Goal: Task Accomplishment & Management: Use online tool/utility

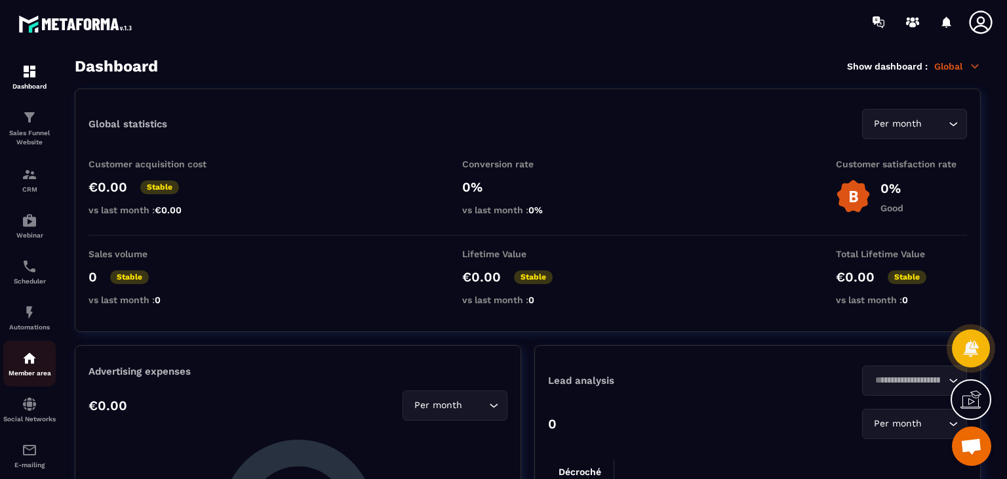
click at [30, 371] on div "Member area" at bounding box center [29, 363] width 52 height 26
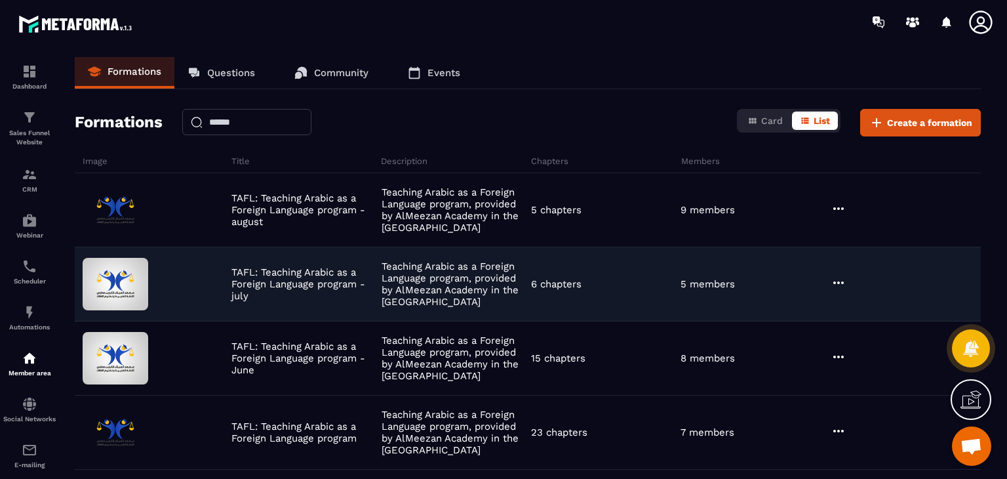
click at [856, 278] on div at bounding box center [904, 284] width 153 height 18
click at [834, 279] on icon at bounding box center [839, 283] width 16 height 16
click at [856, 300] on button "Edit" at bounding box center [872, 310] width 79 height 24
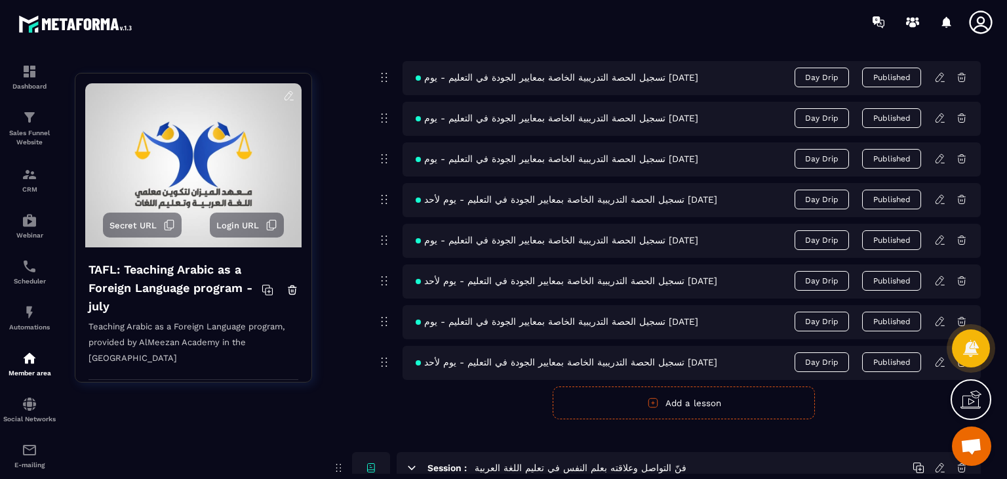
scroll to position [787, 0]
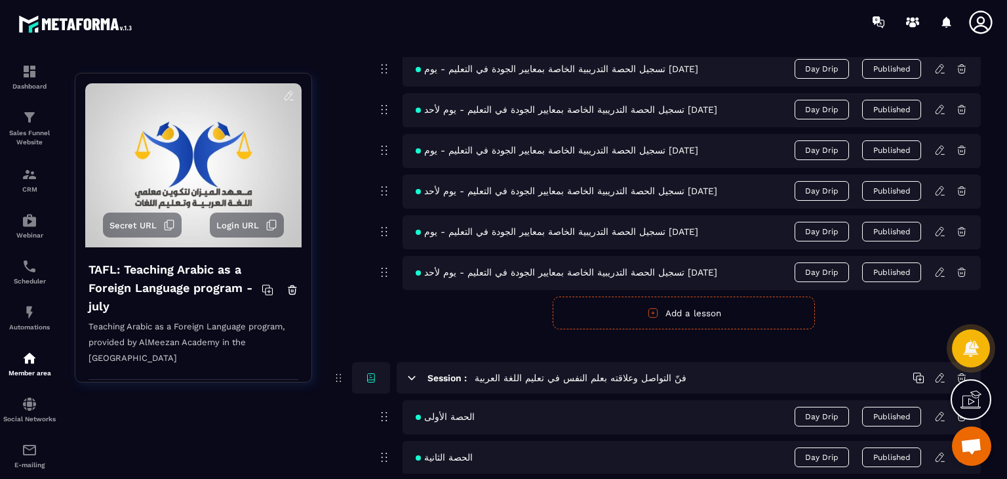
click at [654, 313] on icon "button" at bounding box center [653, 313] width 12 height 12
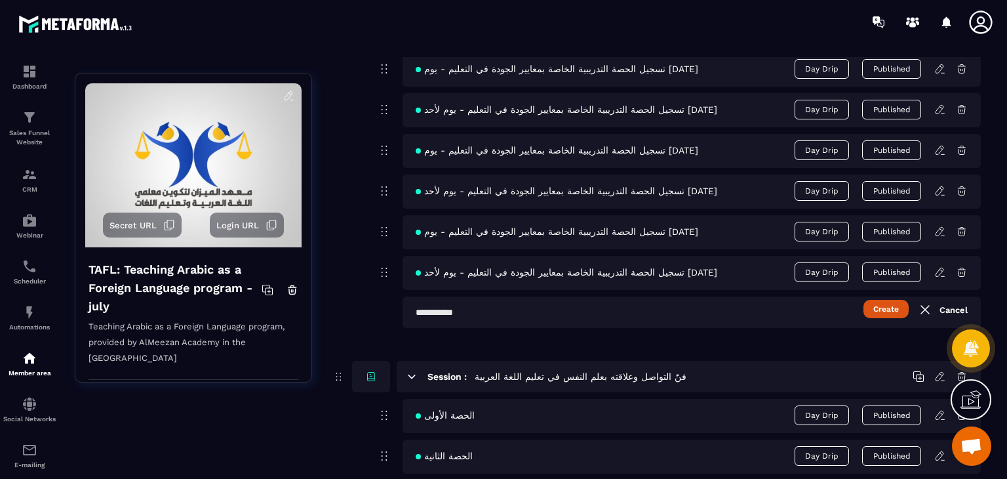
click at [553, 325] on input "text" at bounding box center [692, 311] width 578 height 31
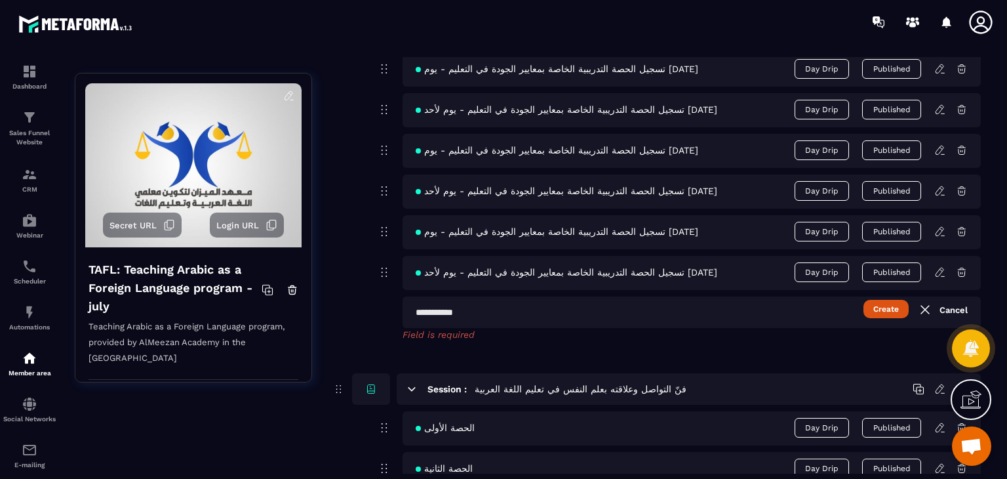
click at [588, 300] on input "text" at bounding box center [692, 311] width 578 height 31
click at [588, 315] on input "text" at bounding box center [692, 311] width 578 height 31
paste input "*****"
click at [892, 319] on input "*****" at bounding box center [692, 311] width 578 height 31
type input "*****"
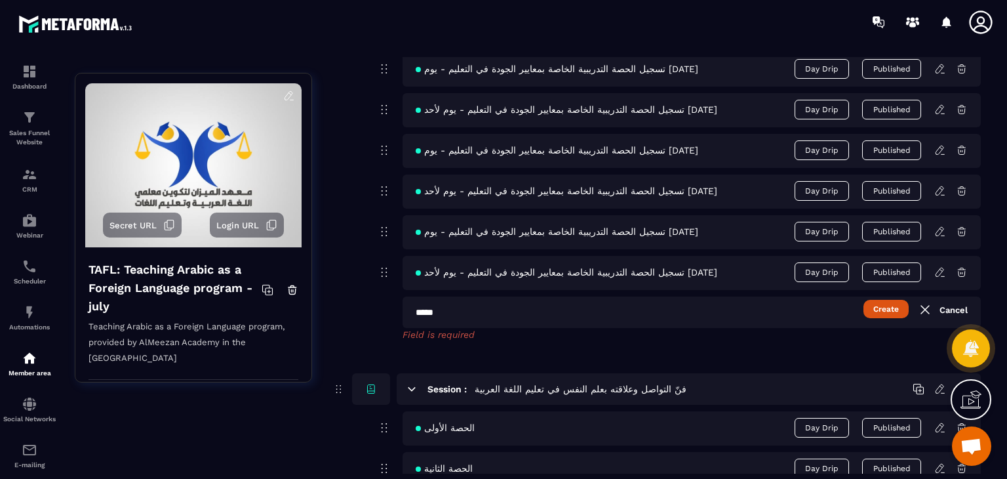
click at [894, 308] on button "Create" at bounding box center [886, 309] width 45 height 18
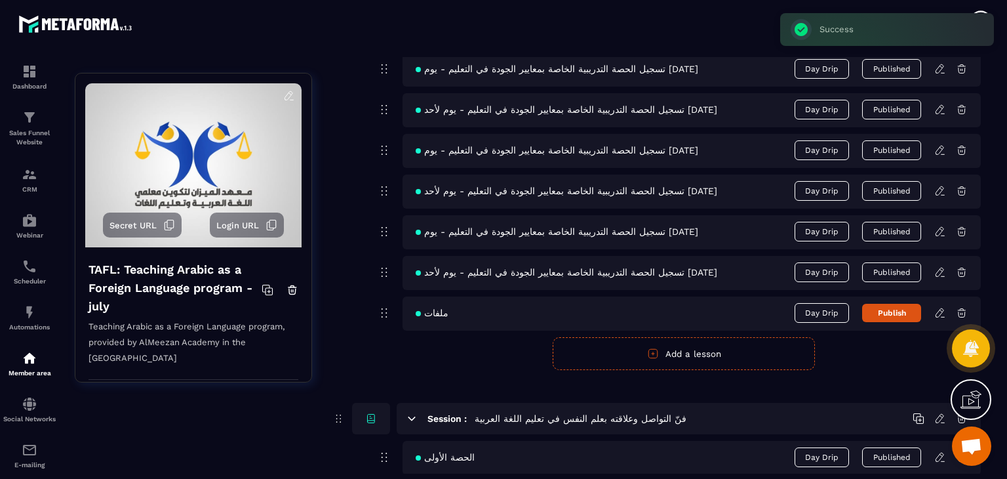
click at [947, 311] on link at bounding box center [945, 313] width 22 height 12
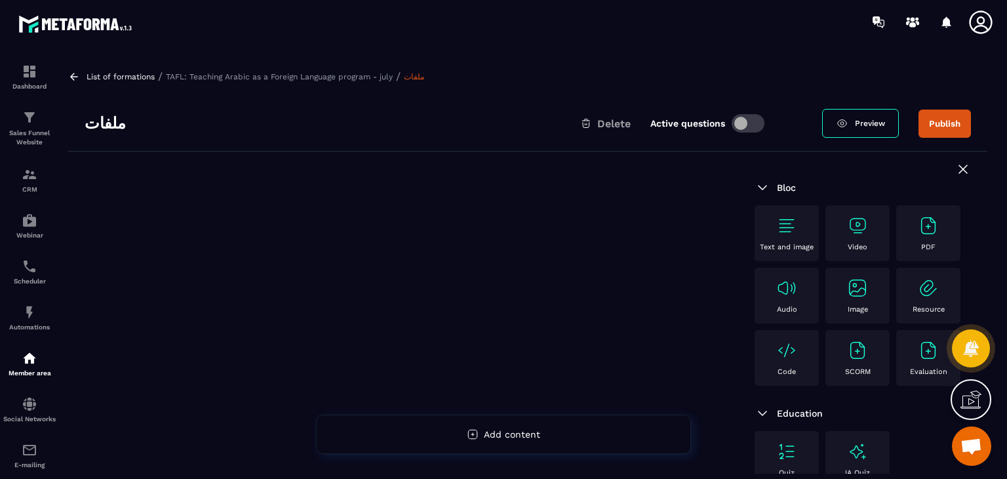
click at [793, 225] on img at bounding box center [786, 225] width 21 height 21
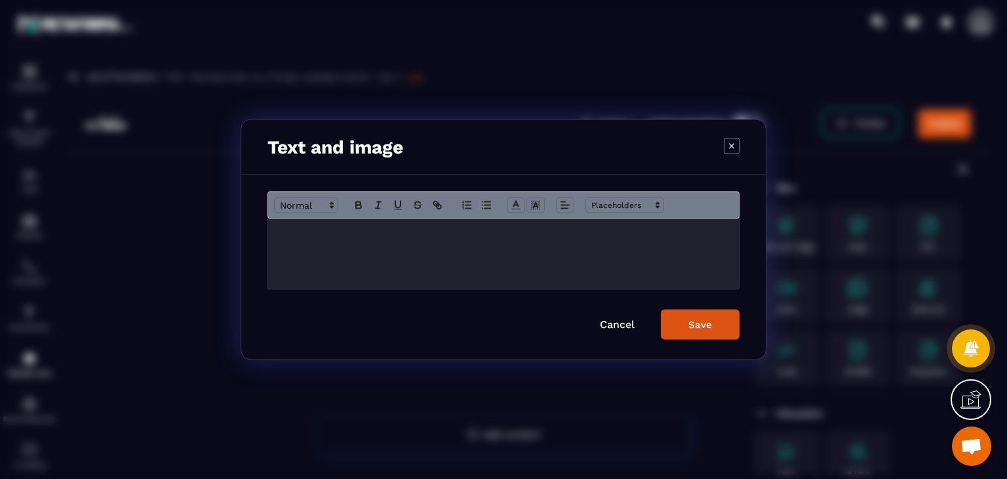
click at [334, 232] on p "Modal window" at bounding box center [503, 233] width 451 height 12
click at [700, 327] on div "Save" at bounding box center [701, 325] width 24 height 12
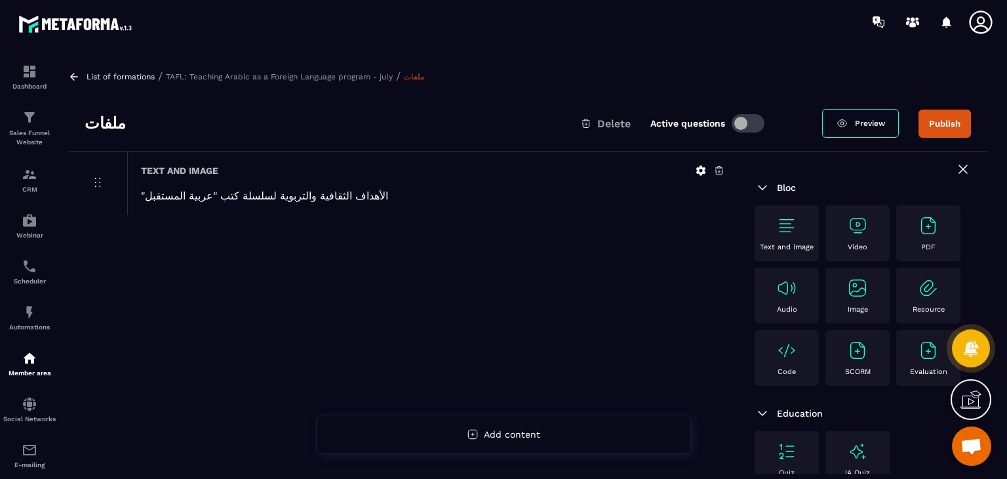
click at [795, 237] on div "Text and image" at bounding box center [786, 233] width 51 height 36
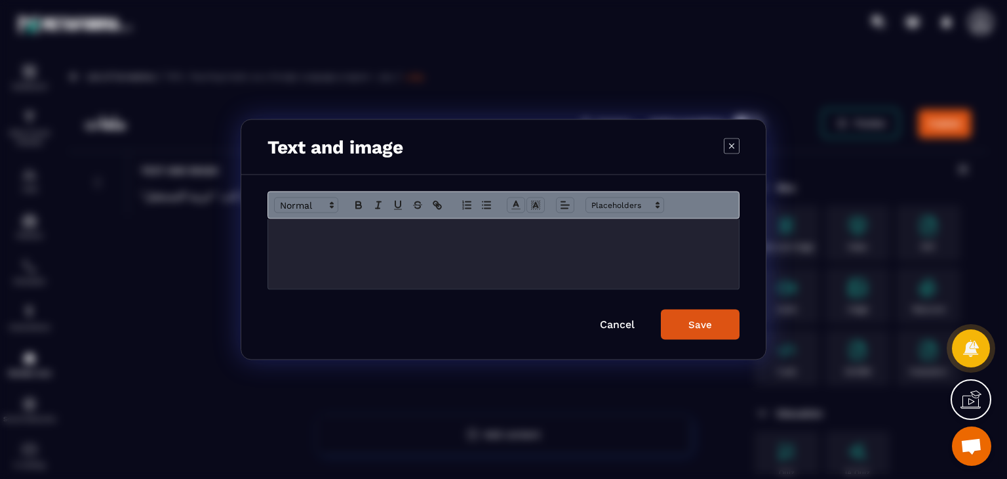
click at [344, 271] on div "Modal window" at bounding box center [503, 254] width 471 height 70
click at [735, 148] on icon "Modal window" at bounding box center [732, 146] width 16 height 16
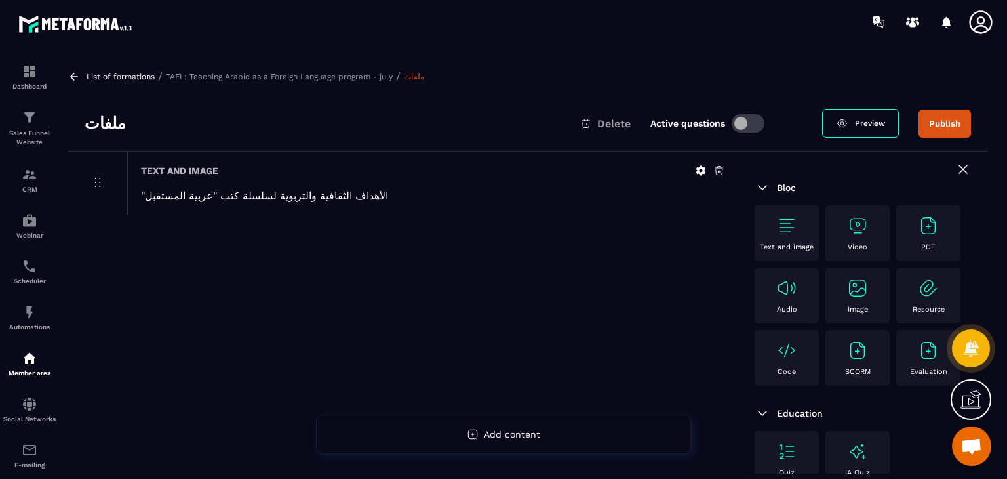
click at [767, 222] on div "Text and image" at bounding box center [786, 233] width 51 height 36
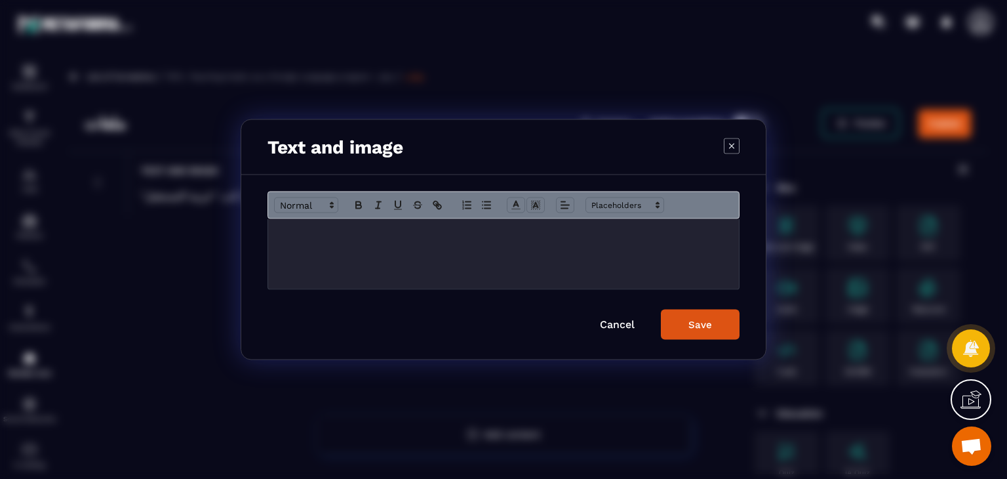
click at [337, 255] on div "Modal window" at bounding box center [503, 254] width 471 height 70
click at [317, 334] on div "Cancel Save" at bounding box center [504, 325] width 472 height 30
click at [618, 330] on div "Cancel Save" at bounding box center [504, 325] width 472 height 30
click at [734, 148] on icon "Modal window" at bounding box center [731, 145] width 5 height 5
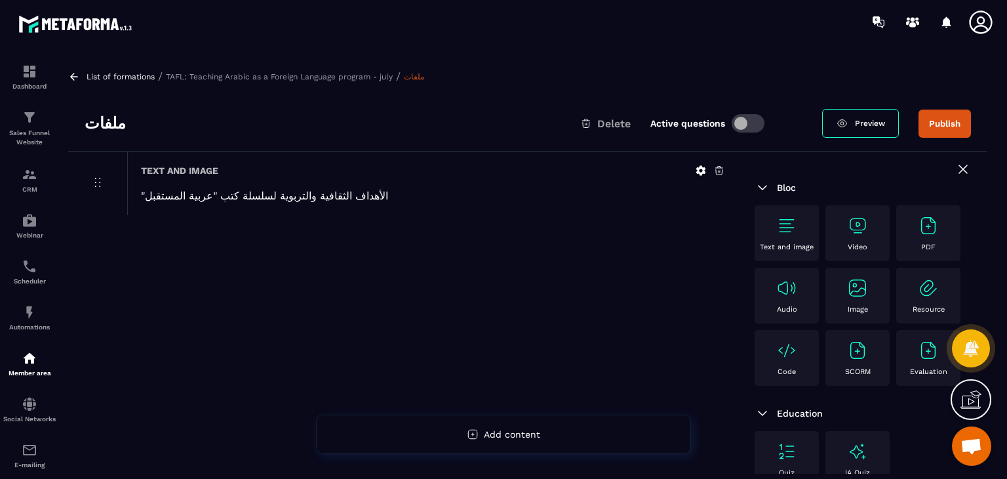
click at [918, 236] on img at bounding box center [928, 225] width 21 height 21
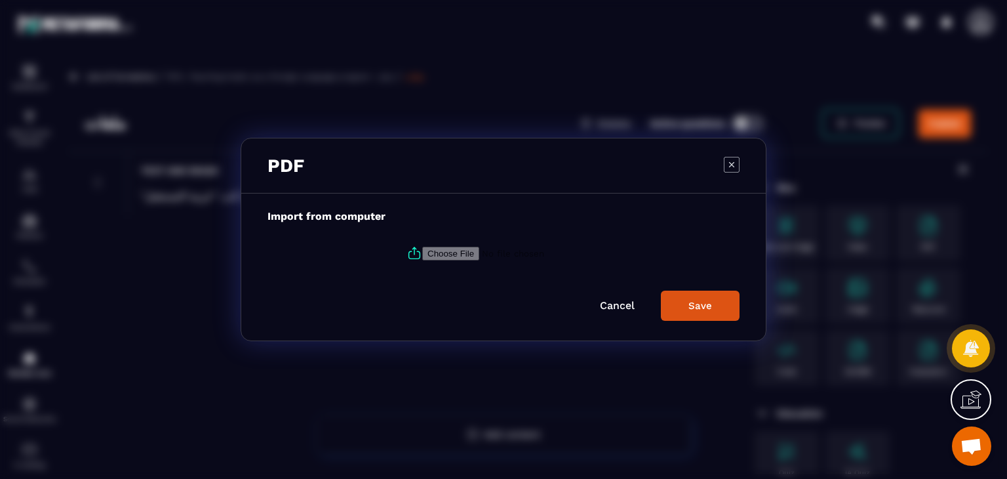
drag, startPoint x: 736, startPoint y: 153, endPoint x: 734, endPoint y: 169, distance: 16.6
click at [735, 153] on div "PDF" at bounding box center [503, 165] width 525 height 55
click at [734, 169] on icon "Modal window" at bounding box center [732, 165] width 16 height 16
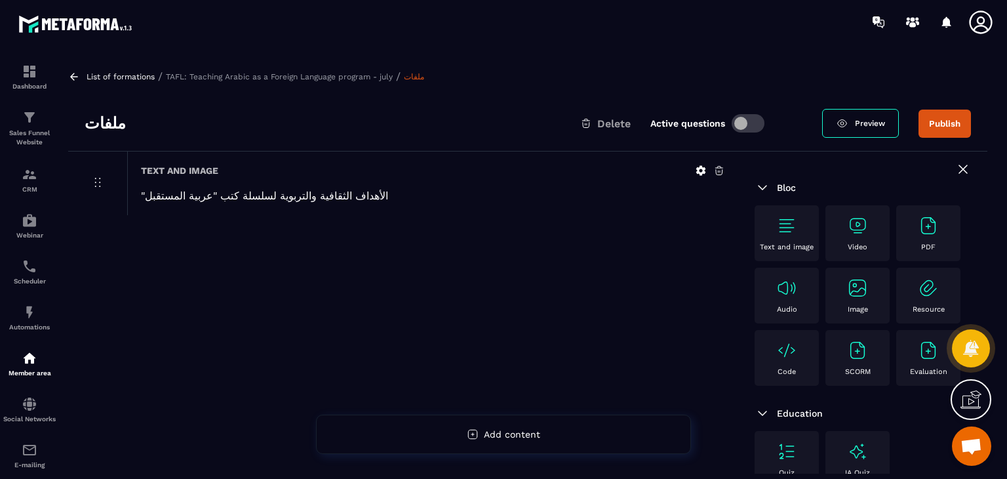
click at [832, 313] on div "Image" at bounding box center [857, 295] width 51 height 36
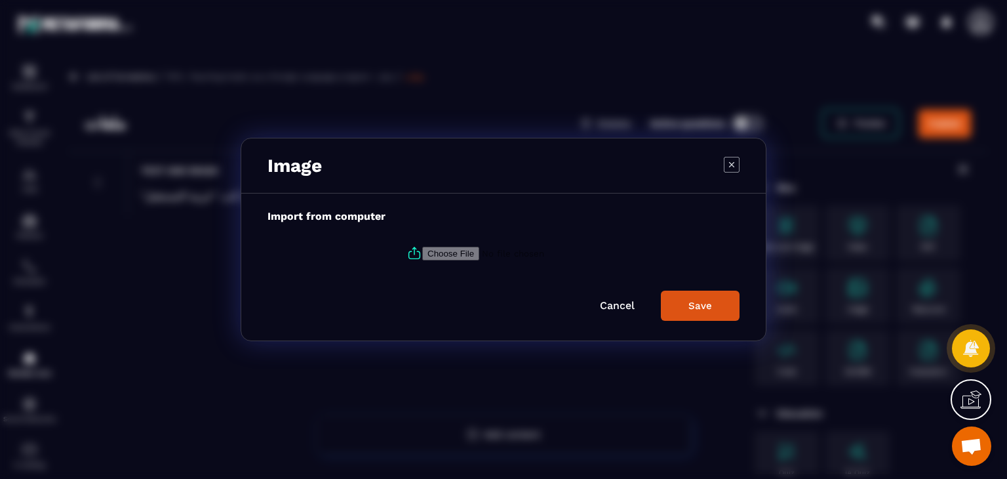
click at [409, 250] on icon "Modal window" at bounding box center [415, 253] width 16 height 16
click at [422, 250] on input "Modal window" at bounding box center [511, 254] width 178 height 14
type input "**********"
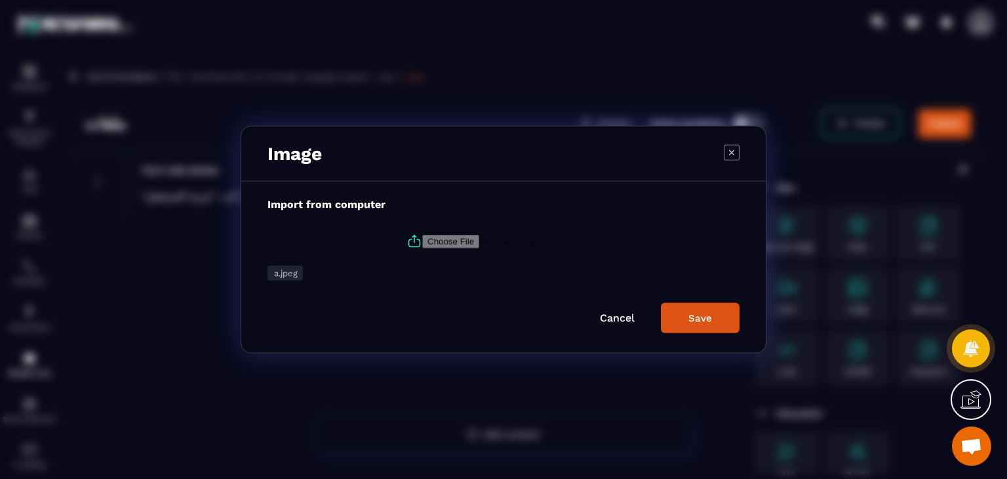
click at [705, 318] on div "Save" at bounding box center [701, 318] width 24 height 12
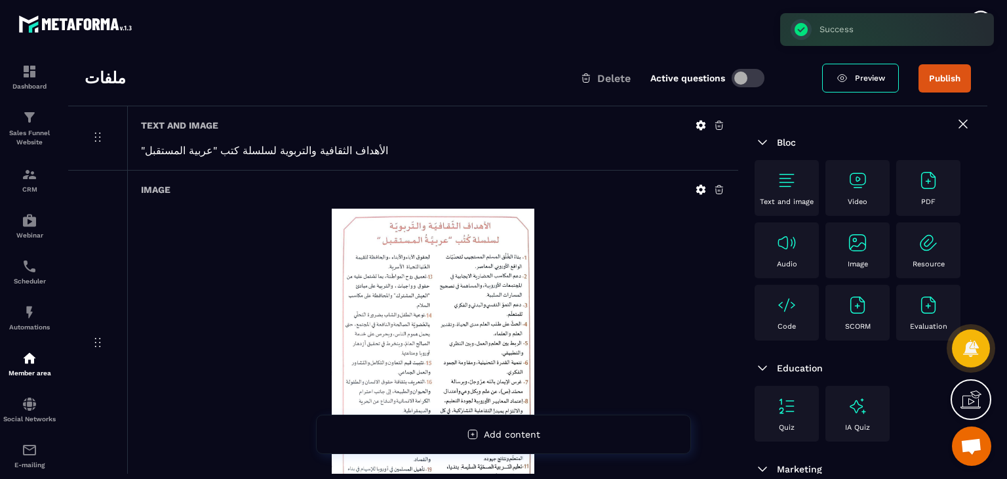
scroll to position [42, 0]
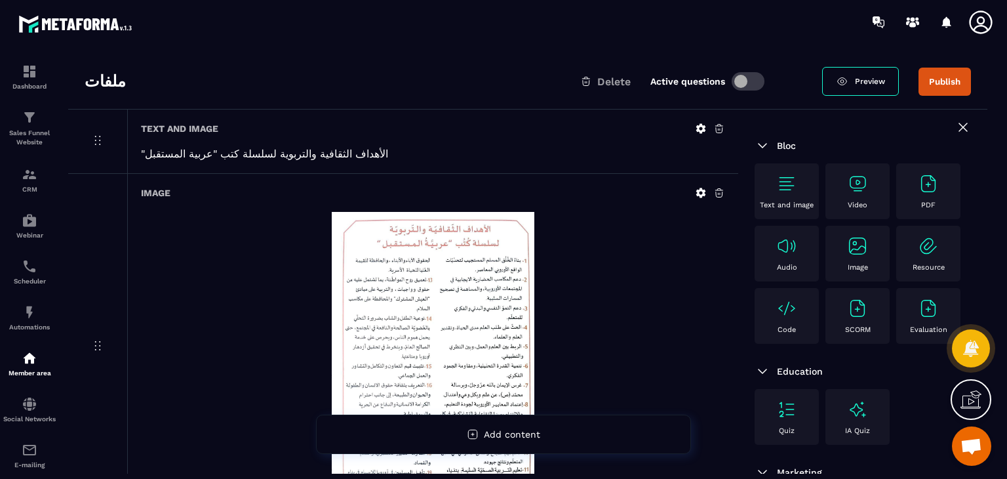
click at [850, 185] on img at bounding box center [857, 183] width 21 height 21
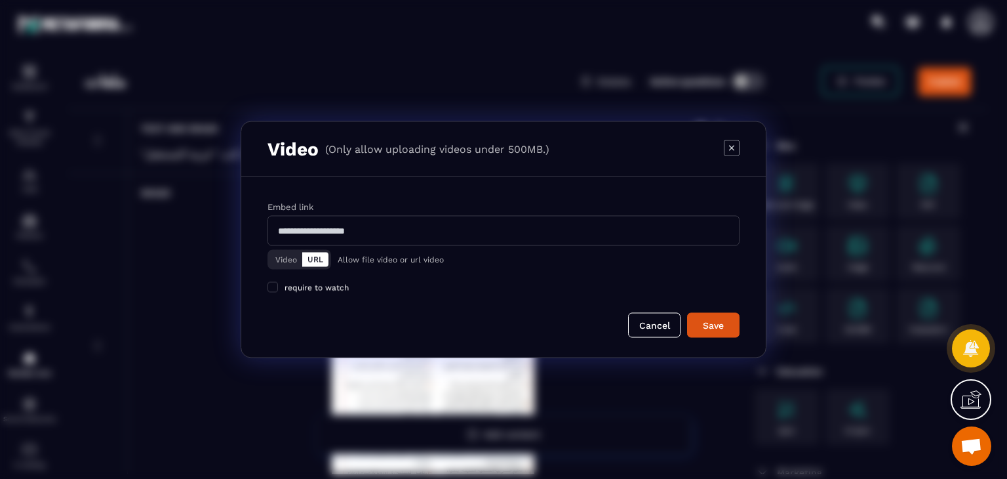
click at [727, 144] on icon "Modal window" at bounding box center [732, 148] width 16 height 16
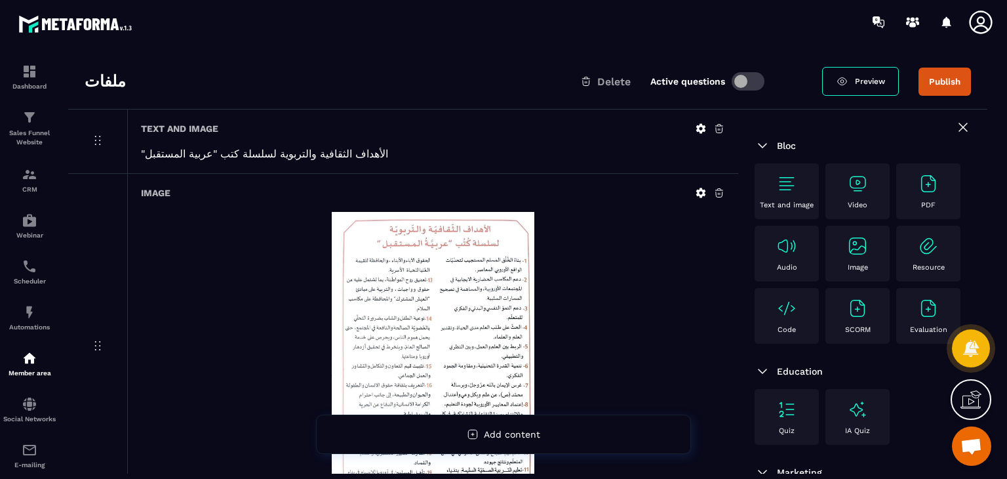
click at [847, 256] on img at bounding box center [857, 245] width 21 height 21
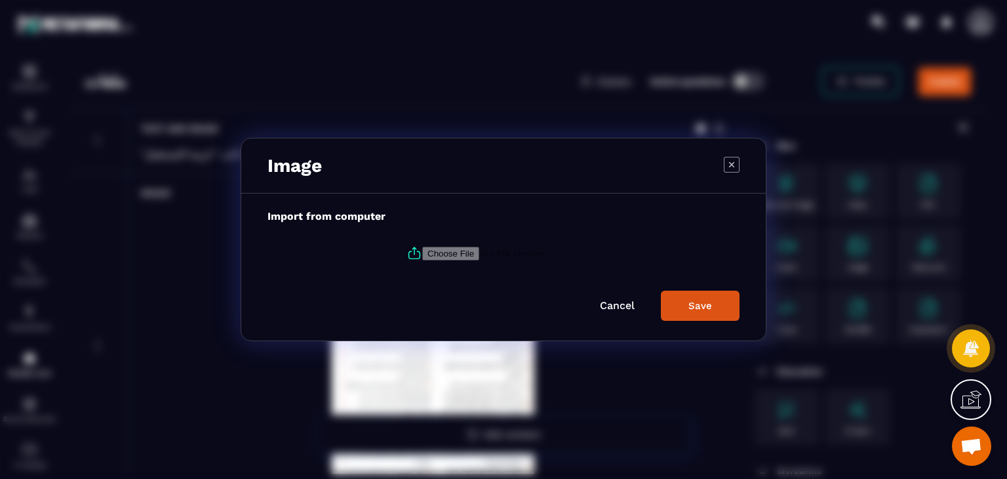
click at [412, 253] on icon "Modal window" at bounding box center [415, 253] width 16 height 16
click at [422, 253] on input "Modal window" at bounding box center [511, 254] width 178 height 14
type input "**********"
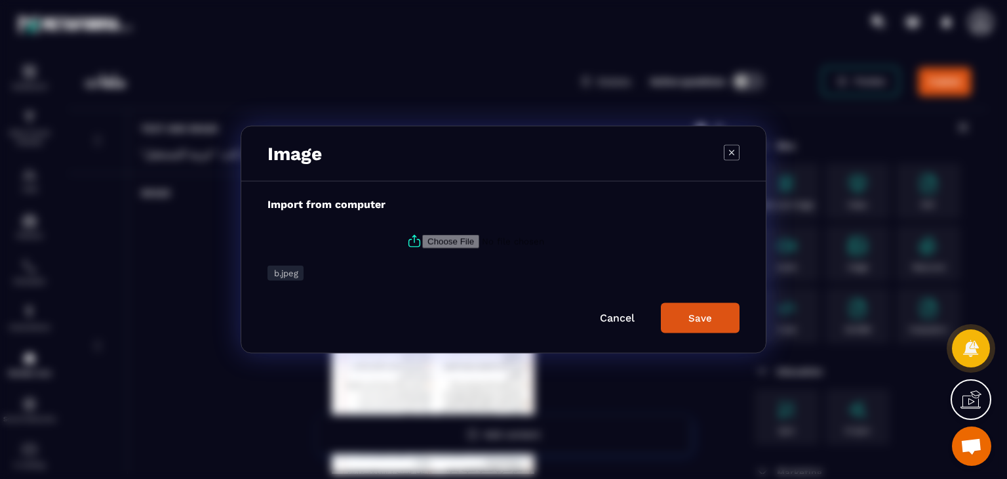
drag, startPoint x: 706, startPoint y: 320, endPoint x: 706, endPoint y: 334, distance: 14.4
click at [704, 319] on div "Save" at bounding box center [701, 318] width 24 height 12
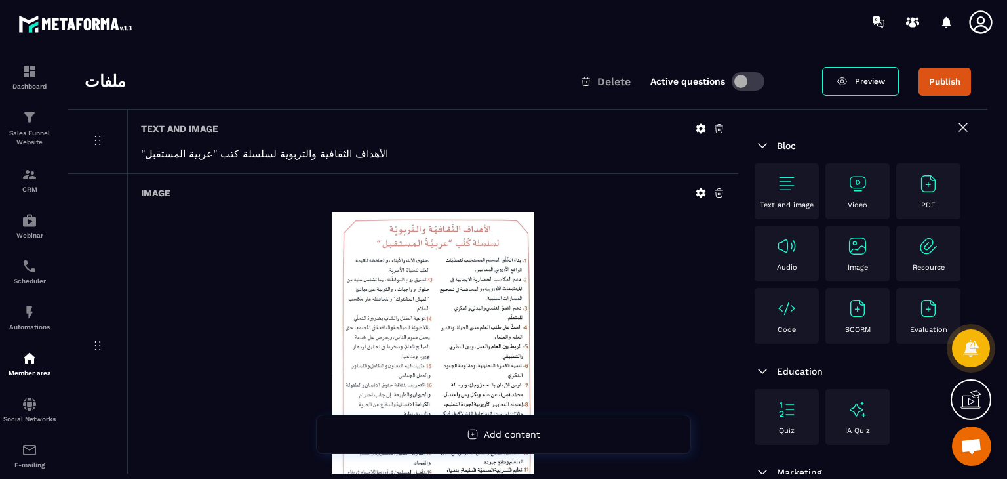
click at [790, 184] on img at bounding box center [786, 183] width 21 height 21
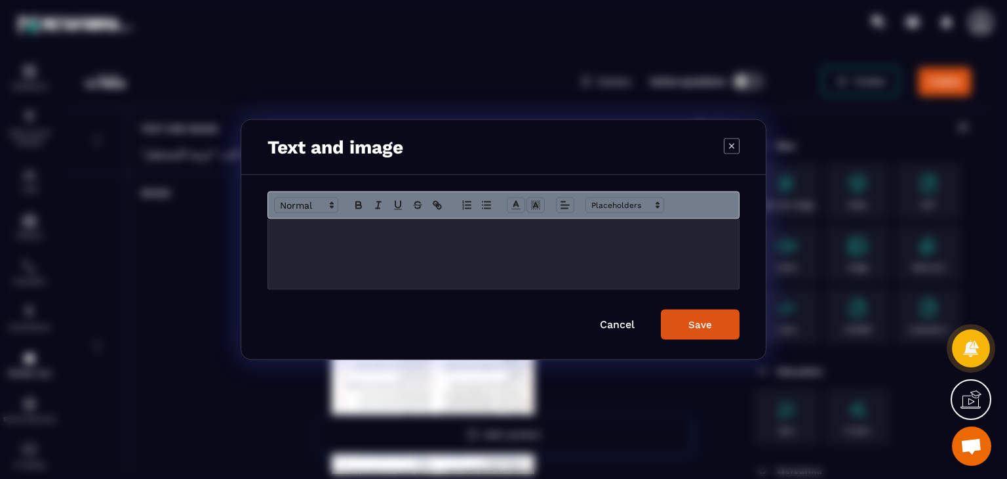
click at [456, 245] on div "Modal window" at bounding box center [503, 254] width 471 height 70
click at [696, 321] on div "Save" at bounding box center [701, 325] width 24 height 12
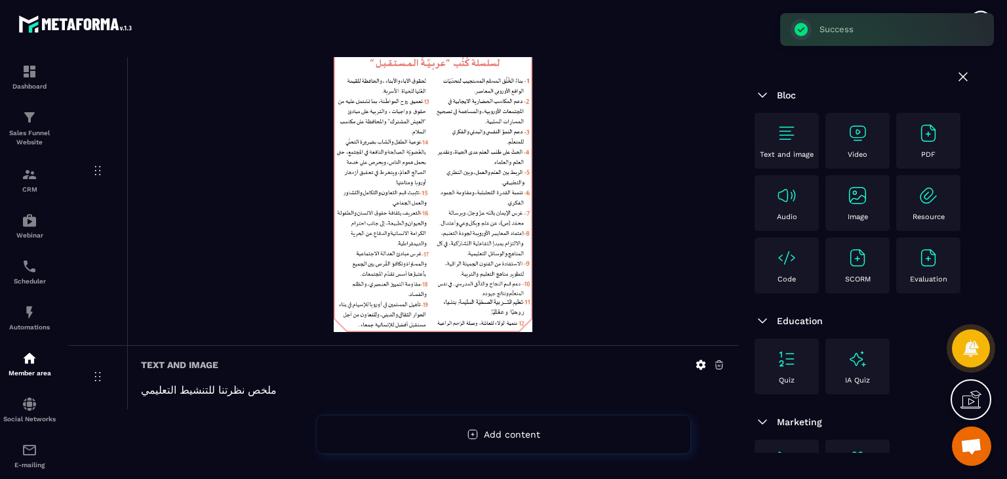
scroll to position [566, 0]
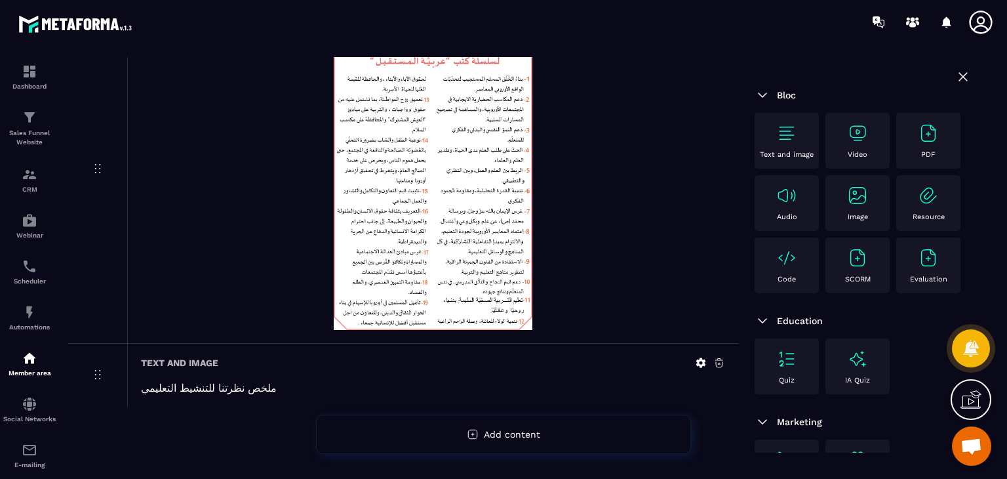
click at [847, 206] on img at bounding box center [857, 195] width 21 height 21
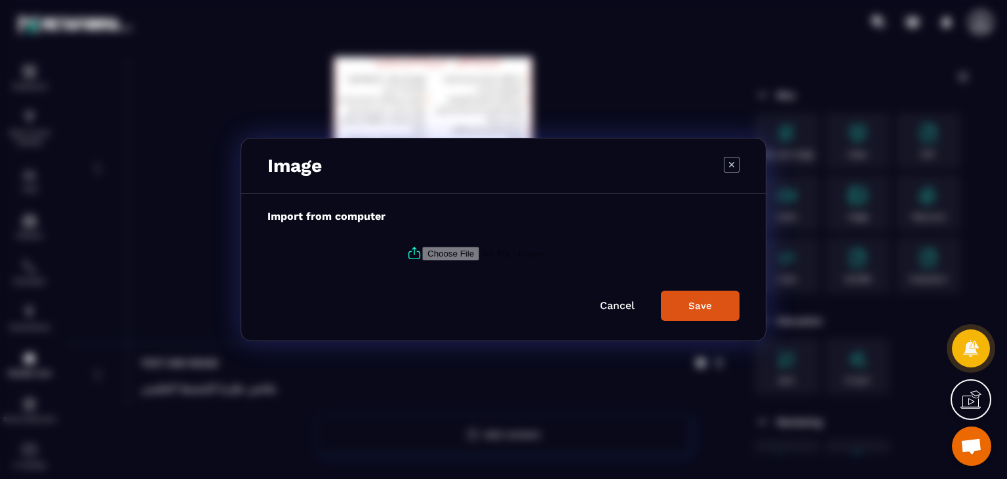
click at [409, 249] on icon "Modal window" at bounding box center [415, 253] width 16 height 16
click at [422, 249] on input "Modal window" at bounding box center [511, 254] width 178 height 14
type input "**********"
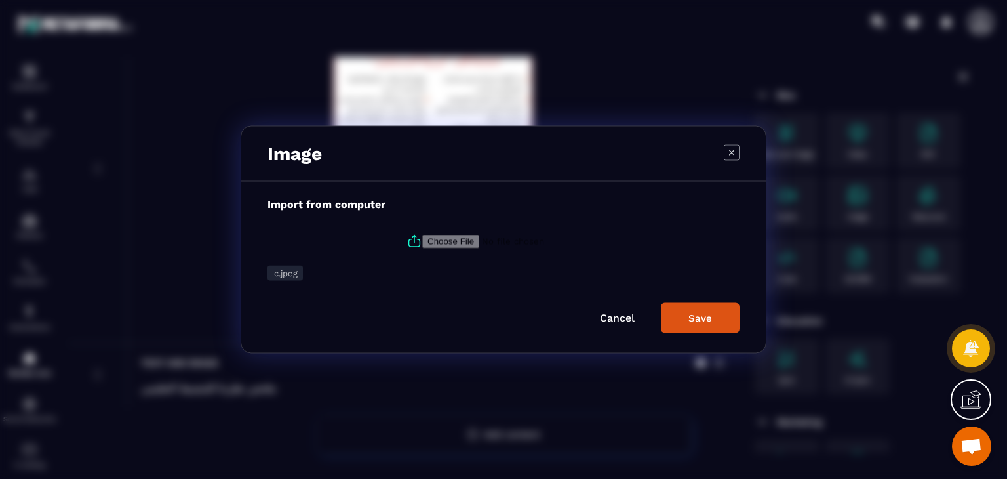
click at [692, 323] on button "Save" at bounding box center [700, 318] width 79 height 30
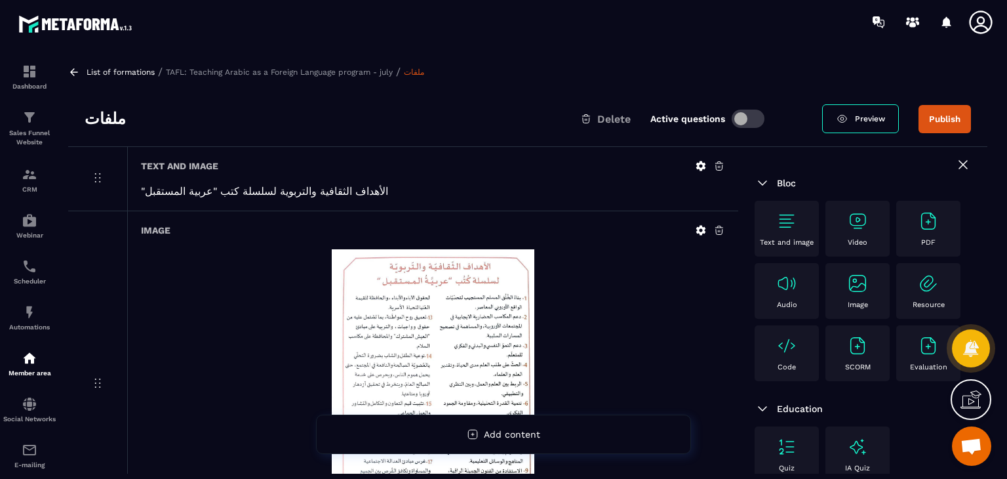
scroll to position [0, 0]
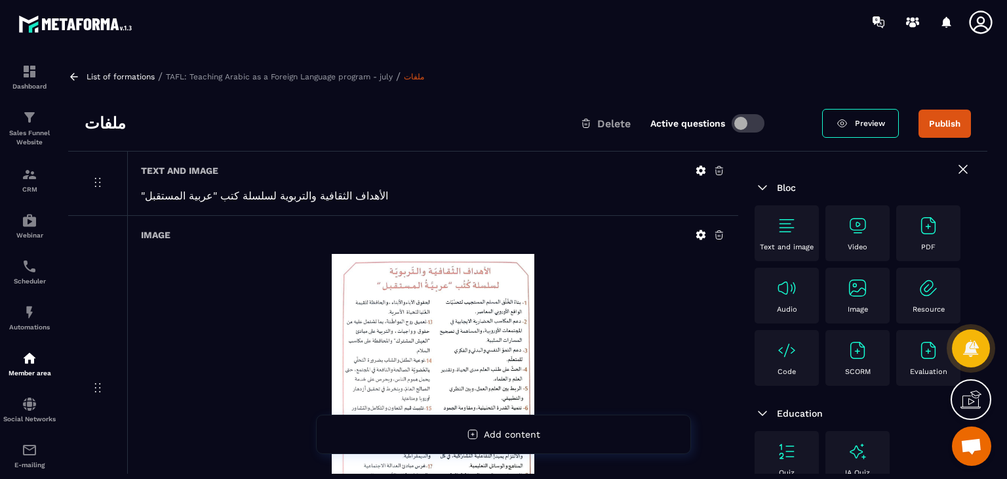
click at [957, 113] on button "Publish" at bounding box center [945, 124] width 52 height 28
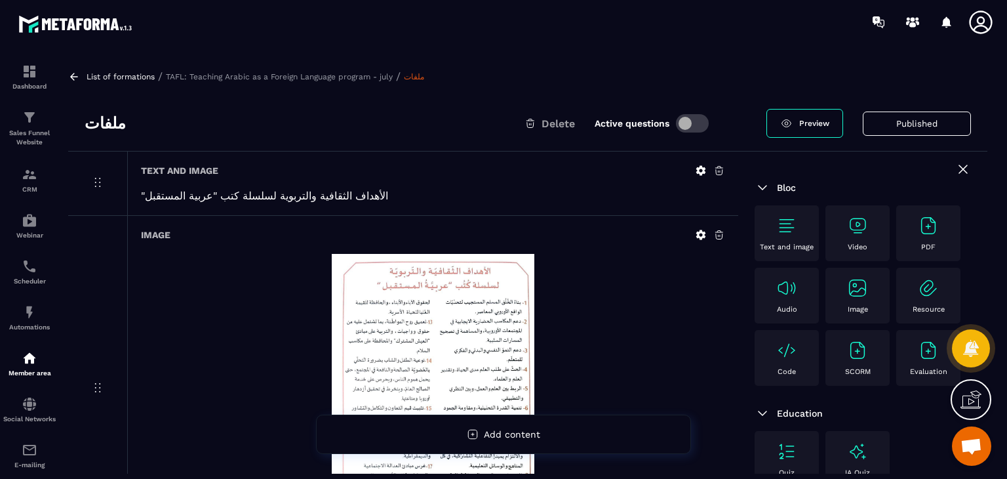
click at [73, 77] on icon at bounding box center [74, 77] width 12 height 12
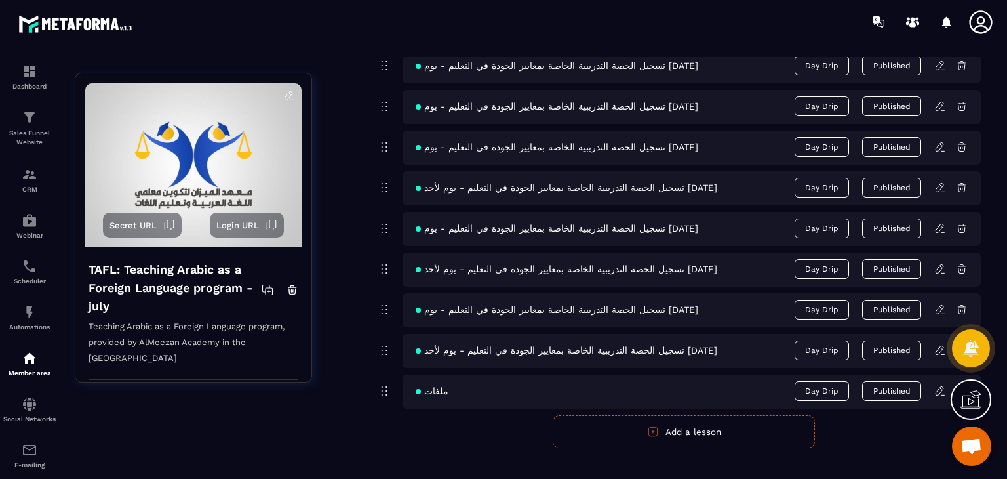
scroll to position [918, 0]
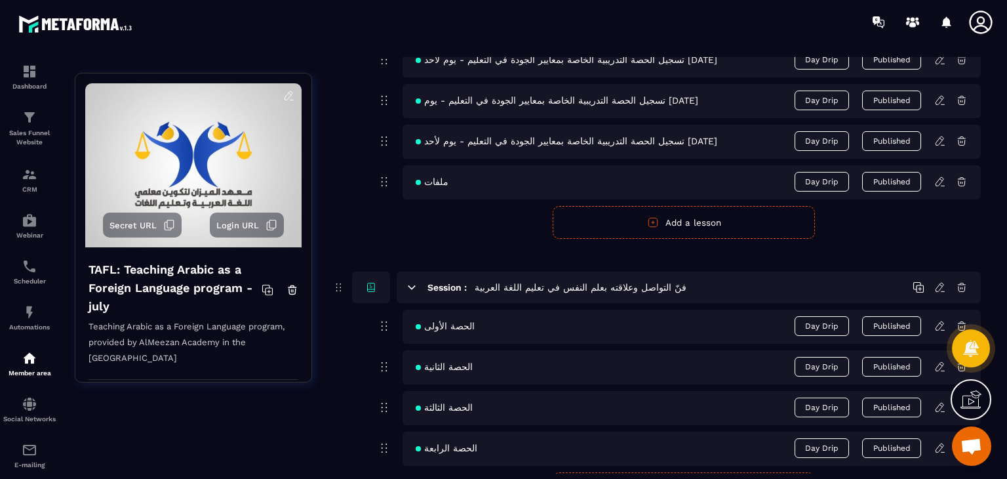
click at [692, 208] on button "Add a lesson" at bounding box center [684, 222] width 262 height 33
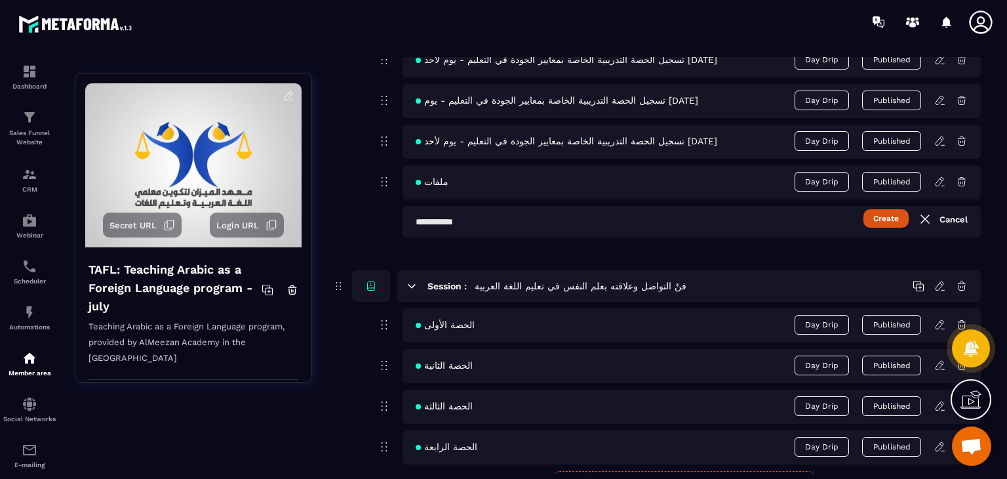
click at [682, 230] on input "text" at bounding box center [692, 221] width 578 height 31
paste input "**********"
type input "**********"
click at [896, 222] on button "Create" at bounding box center [886, 218] width 45 height 18
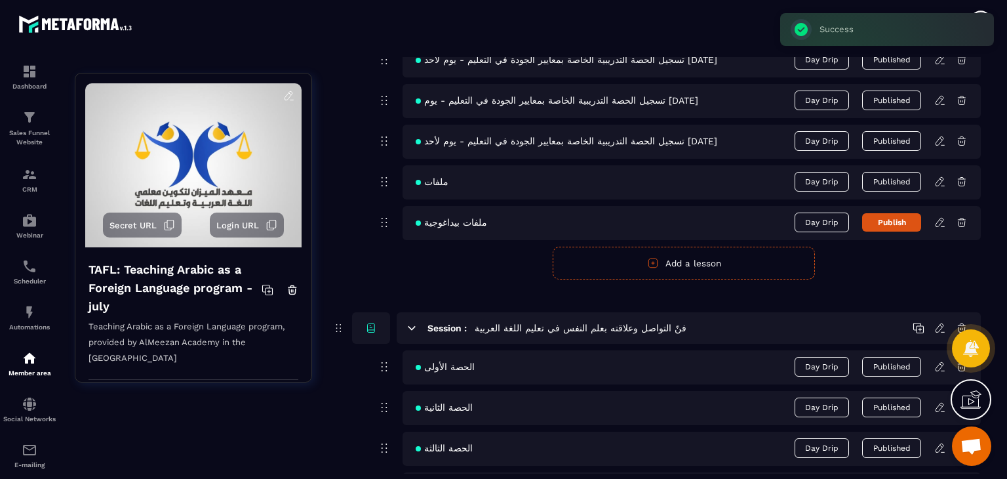
click at [894, 221] on button "Publish" at bounding box center [891, 222] width 59 height 18
click at [939, 227] on div "ملفات بيداغوجية Day Drip Published" at bounding box center [692, 223] width 578 height 34
click at [939, 221] on icon at bounding box center [940, 222] width 12 height 12
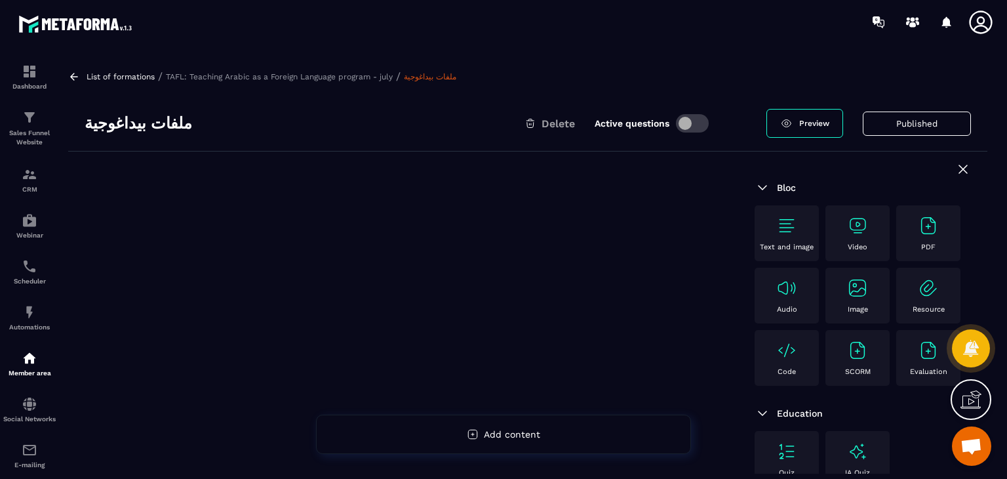
click at [896, 261] on div "PDF" at bounding box center [928, 233] width 64 height 56
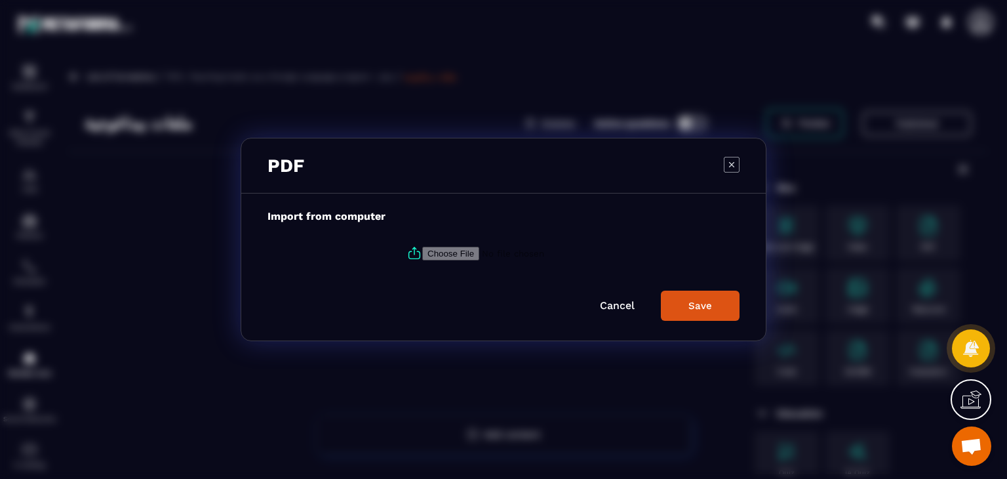
click at [401, 247] on label "Modal window" at bounding box center [504, 252] width 472 height 35
click at [422, 247] on input "Modal window" at bounding box center [511, 254] width 178 height 14
type input "**********"
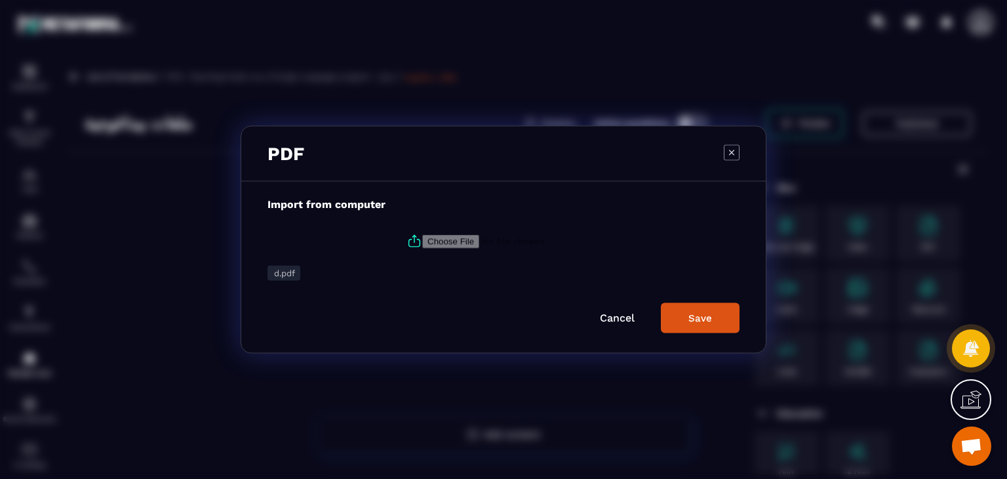
click at [703, 313] on div "Save" at bounding box center [701, 318] width 24 height 12
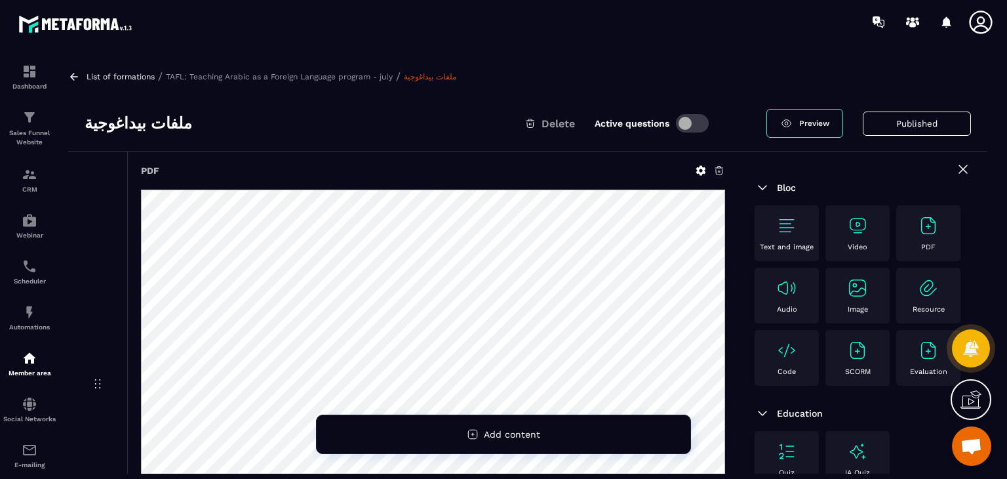
click at [903, 251] on div "PDF" at bounding box center [928, 233] width 51 height 36
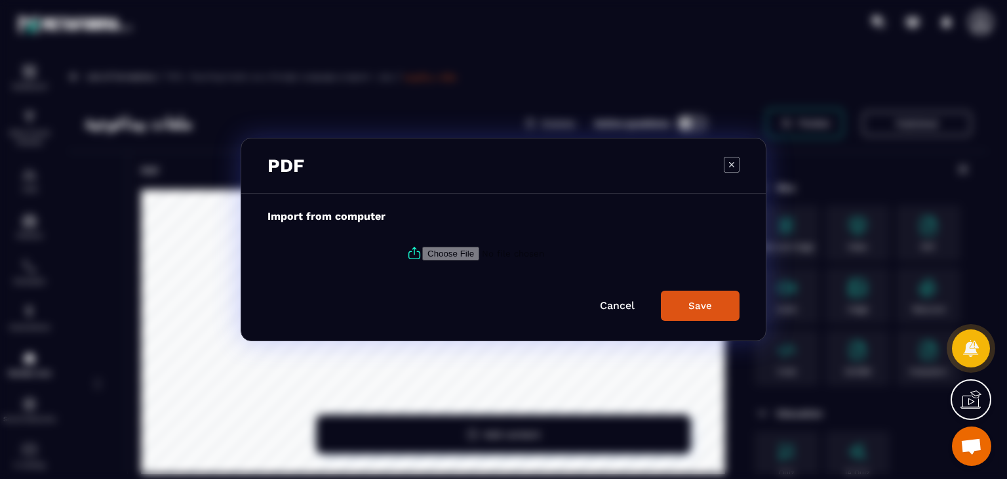
click at [414, 255] on icon "Modal window" at bounding box center [415, 253] width 16 height 16
click at [422, 255] on input "Modal window" at bounding box center [511, 254] width 178 height 14
type input "**********"
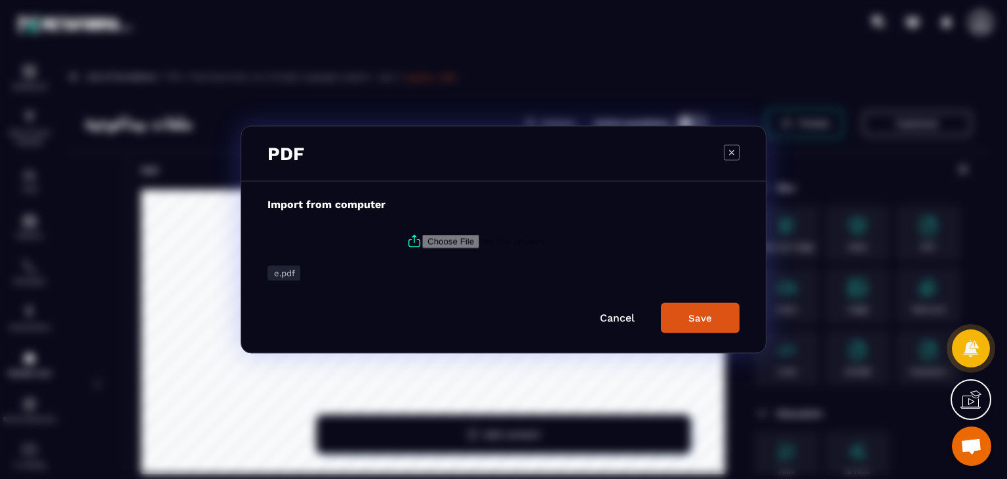
click at [708, 316] on div "Save" at bounding box center [701, 318] width 24 height 12
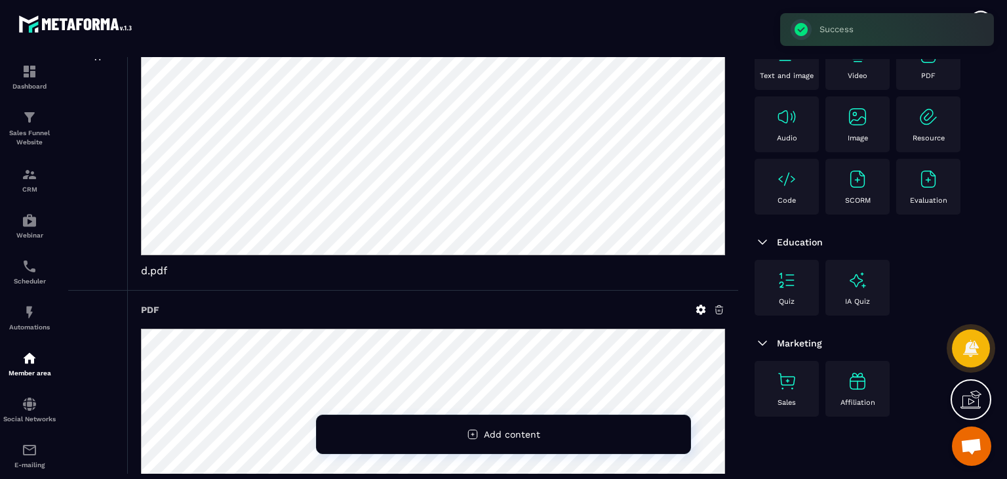
scroll to position [202, 0]
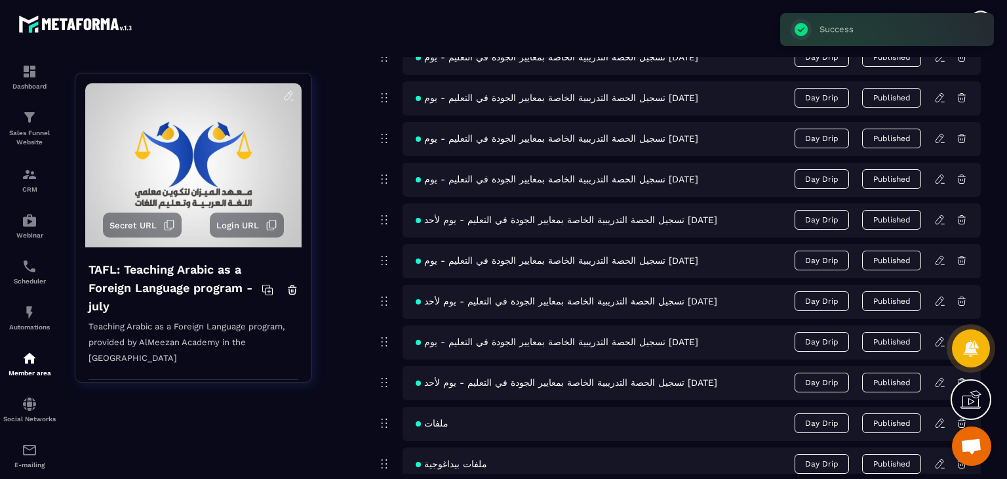
scroll to position [787, 0]
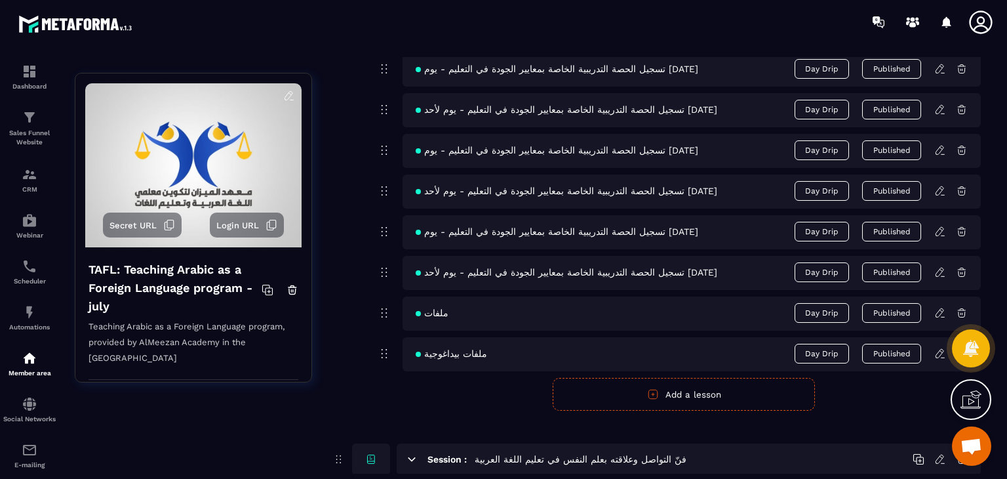
click at [657, 394] on icon "button" at bounding box center [653, 394] width 9 height 9
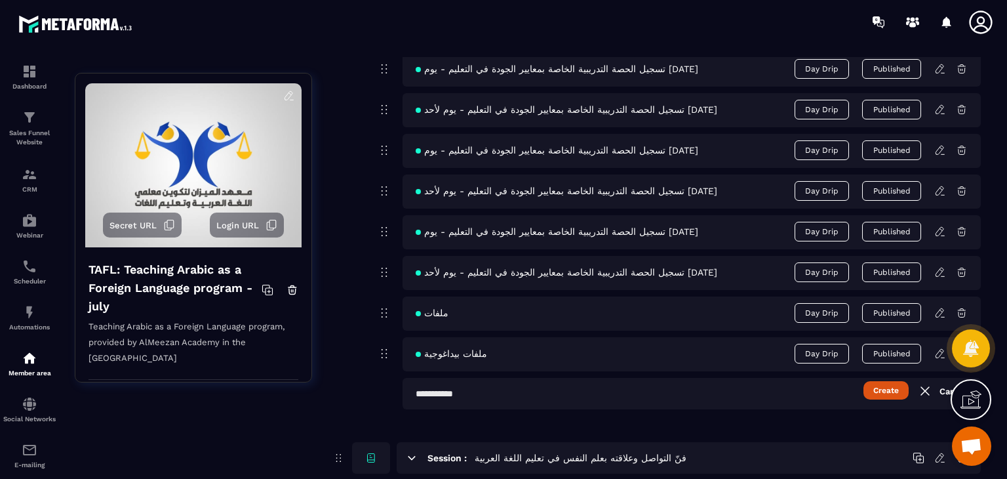
click at [488, 397] on input "text" at bounding box center [692, 393] width 578 height 31
paste input "**********"
type input "**********"
click at [884, 394] on button "Create" at bounding box center [886, 390] width 45 height 18
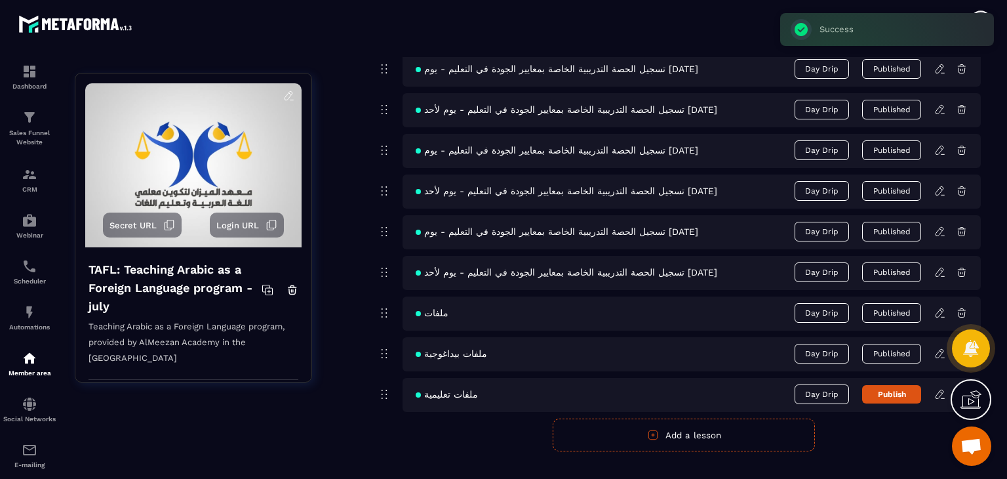
click at [942, 398] on icon at bounding box center [940, 394] width 12 height 12
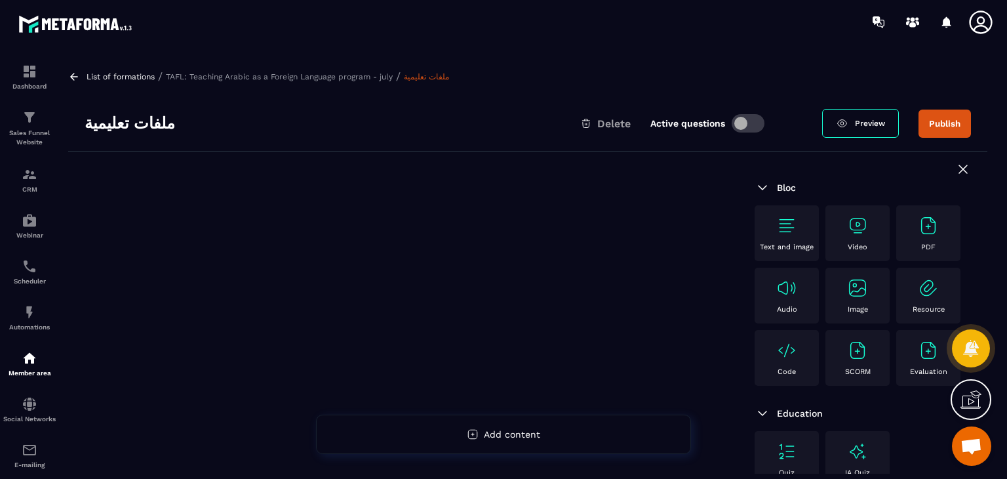
click at [903, 251] on div "PDF" at bounding box center [928, 233] width 51 height 36
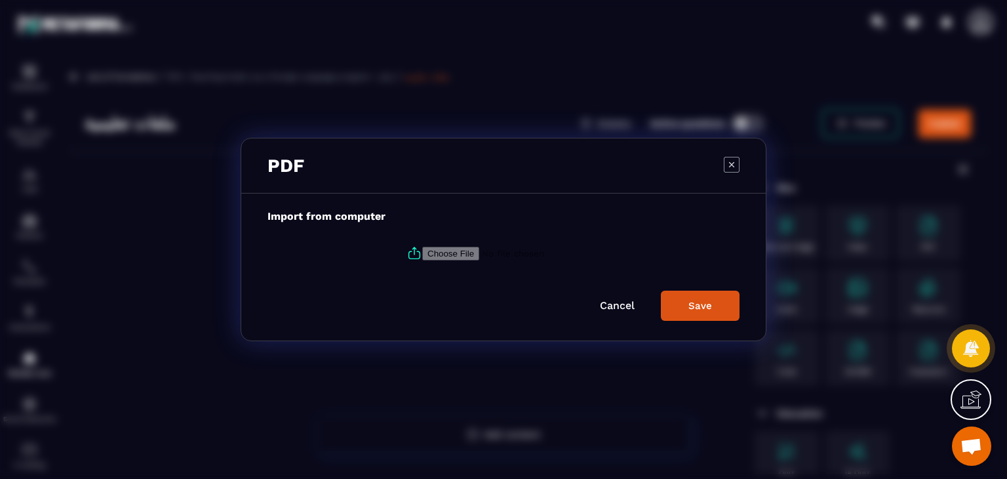
click at [727, 161] on icon "Modal window" at bounding box center [732, 165] width 16 height 16
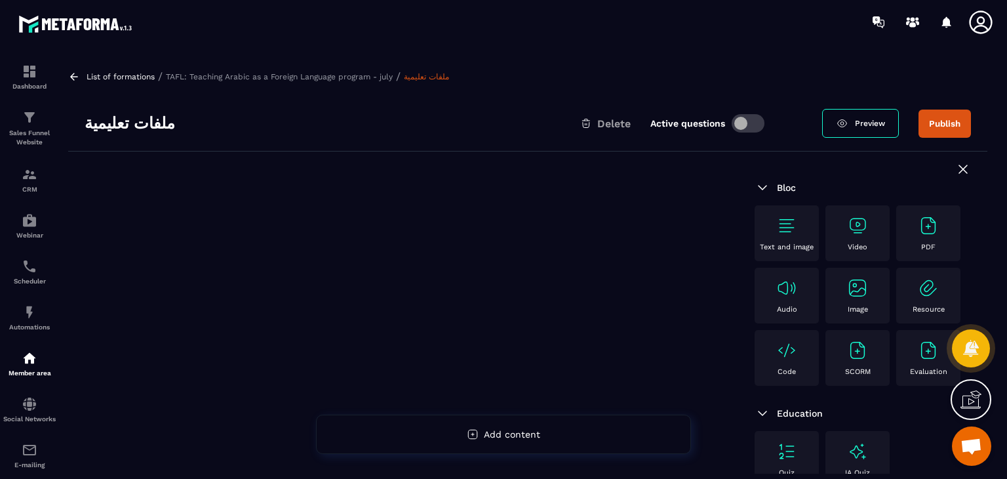
click at [832, 313] on div "Image" at bounding box center [857, 295] width 51 height 36
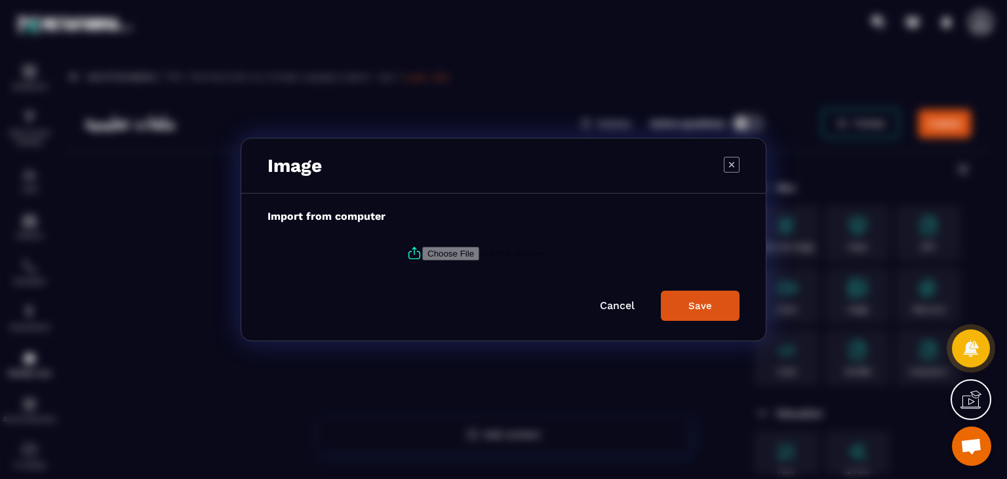
click at [413, 255] on icon "Modal window" at bounding box center [415, 253] width 16 height 16
click at [422, 255] on input "Modal window" at bounding box center [511, 254] width 178 height 14
type input "**********"
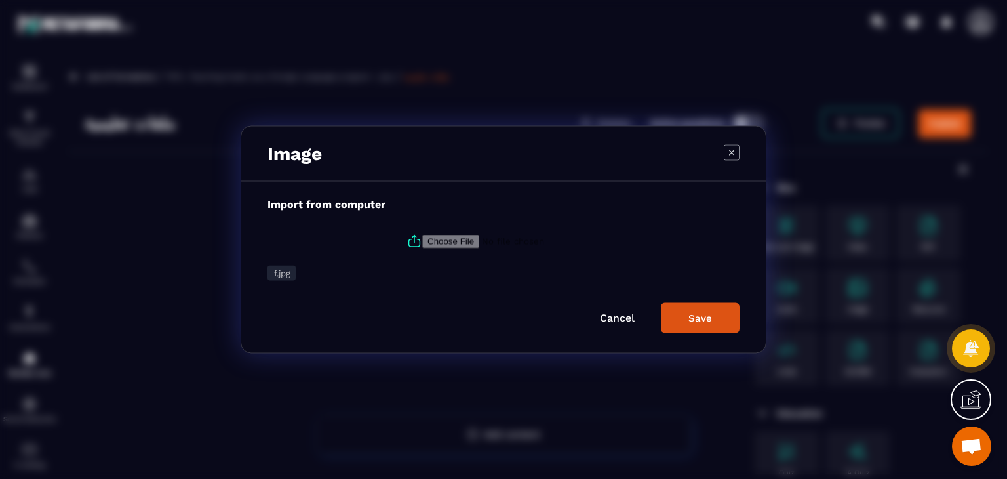
click at [692, 323] on div "Save" at bounding box center [701, 318] width 24 height 12
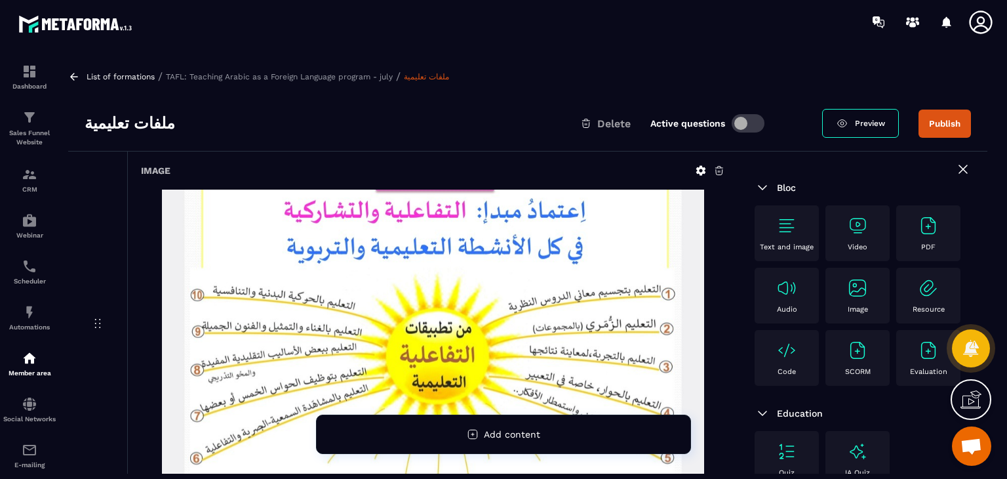
click at [847, 298] on img at bounding box center [857, 287] width 21 height 21
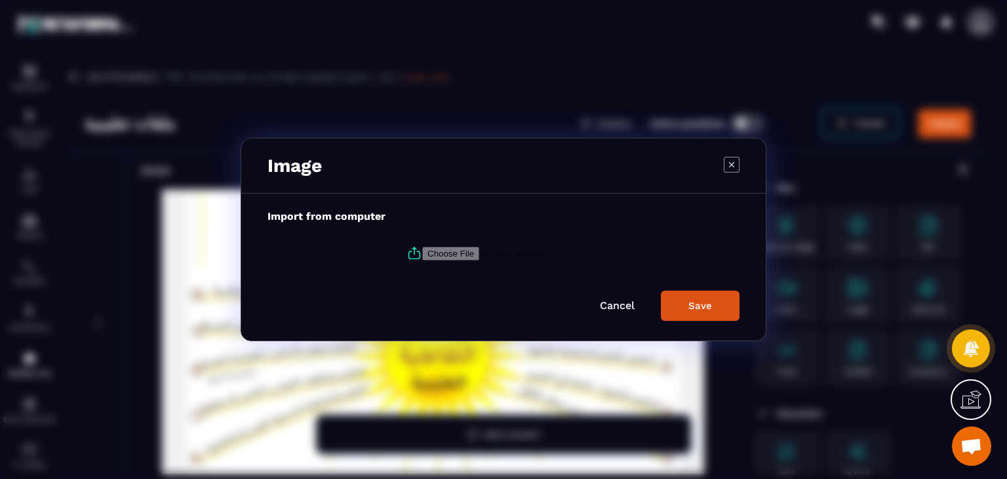
click at [407, 254] on icon "Modal window" at bounding box center [415, 253] width 16 height 16
click at [422, 254] on input "Modal window" at bounding box center [511, 254] width 178 height 14
type input "**********"
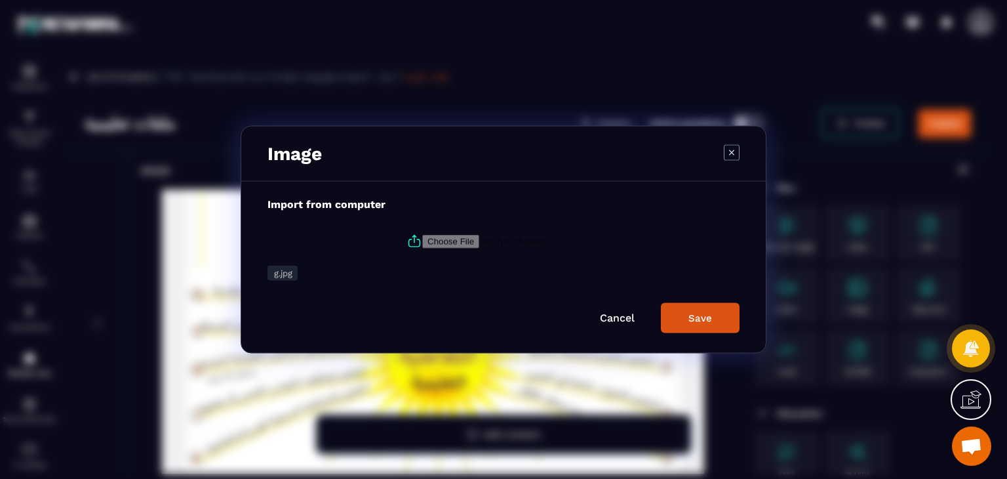
click at [708, 319] on div "Save" at bounding box center [701, 318] width 24 height 12
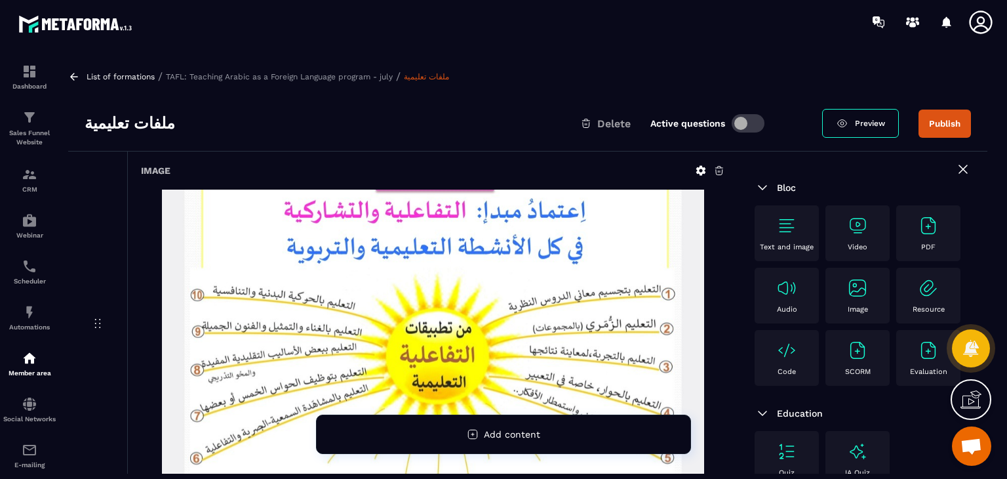
click at [847, 298] on img at bounding box center [857, 287] width 21 height 21
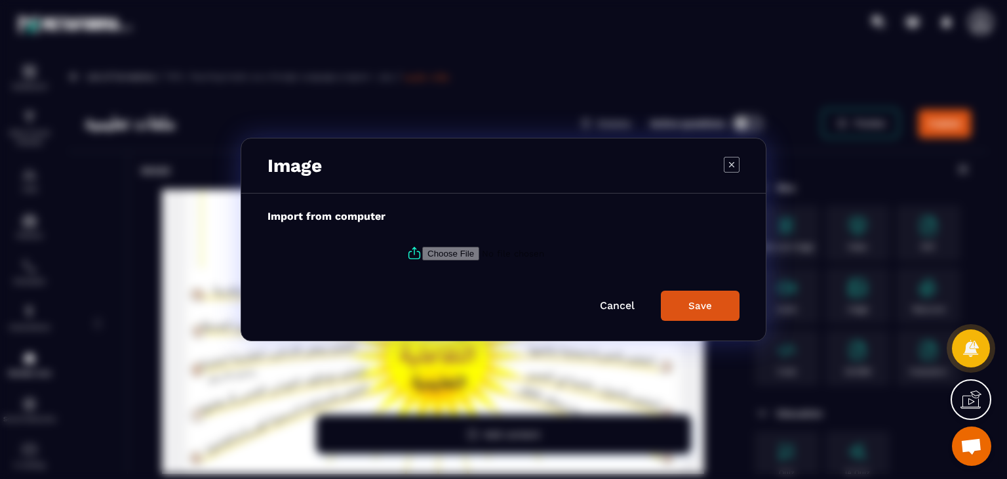
click at [409, 252] on icon "Modal window" at bounding box center [415, 253] width 16 height 16
click at [422, 252] on input "Modal window" at bounding box center [511, 254] width 178 height 14
type input "**********"
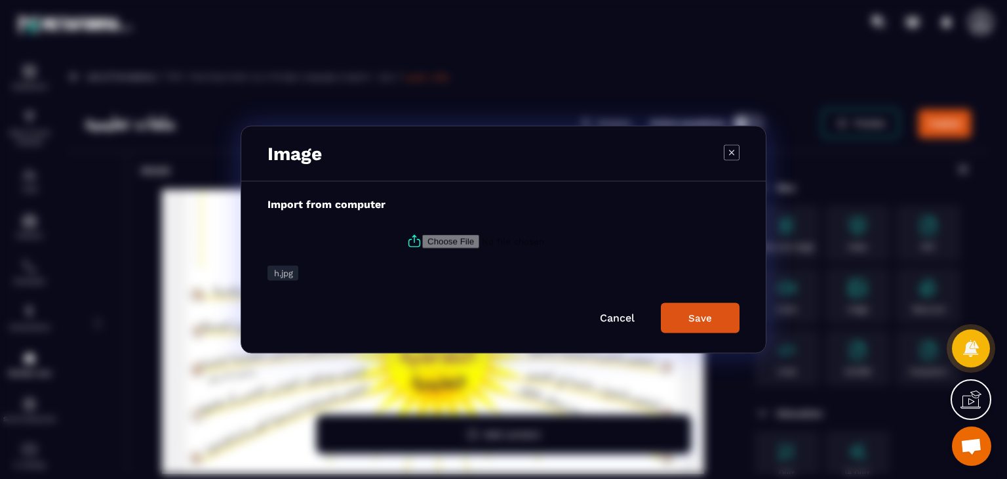
click at [717, 317] on button "Save" at bounding box center [700, 318] width 79 height 30
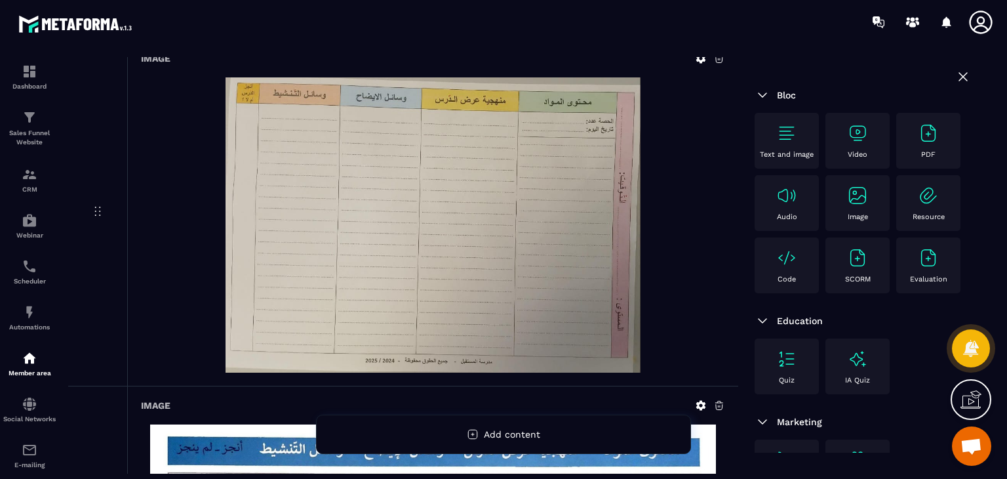
scroll to position [784, 0]
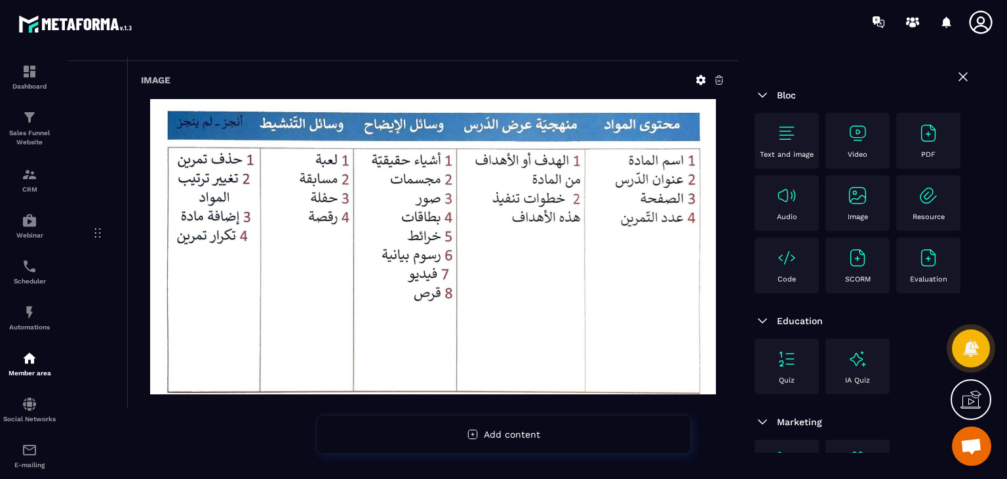
click at [847, 206] on img at bounding box center [857, 195] width 21 height 21
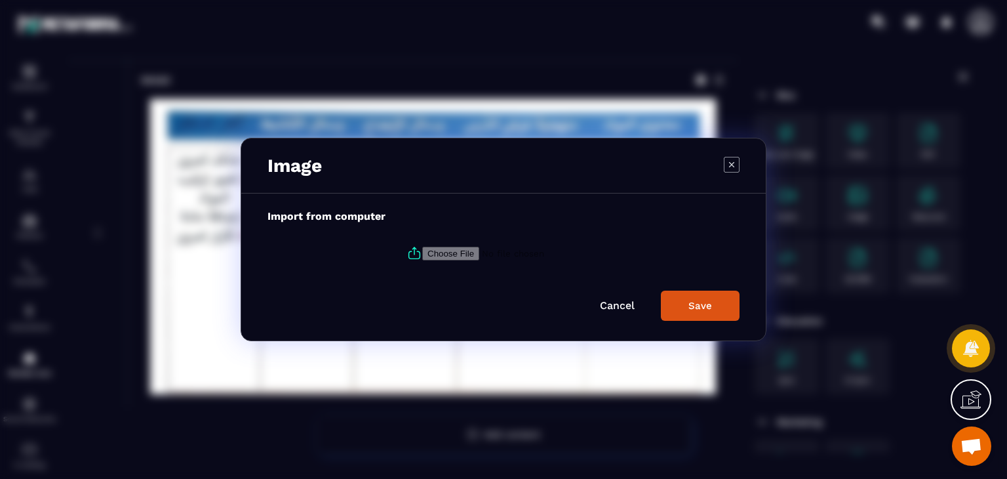
click at [417, 248] on icon "Modal window" at bounding box center [415, 253] width 16 height 16
click at [422, 248] on input "Modal window" at bounding box center [511, 254] width 178 height 14
type input "**********"
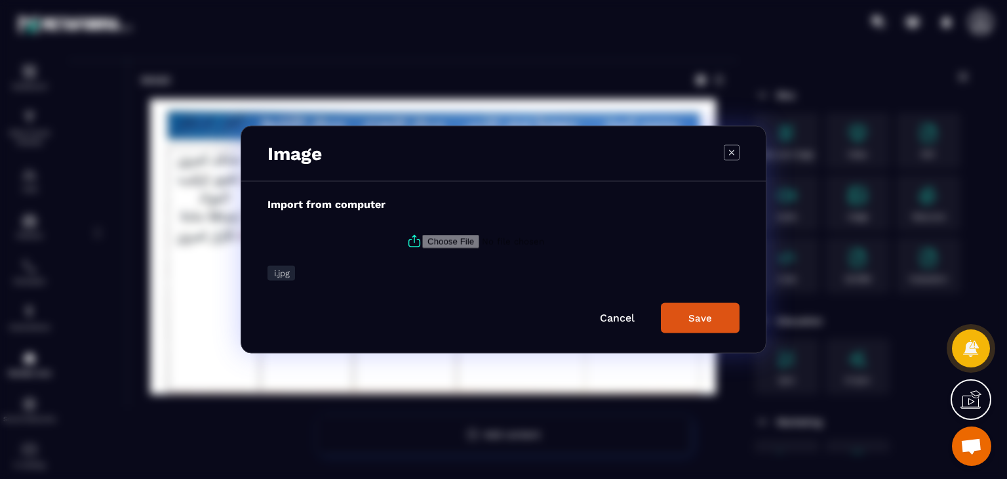
click at [727, 322] on button "Save" at bounding box center [700, 318] width 79 height 30
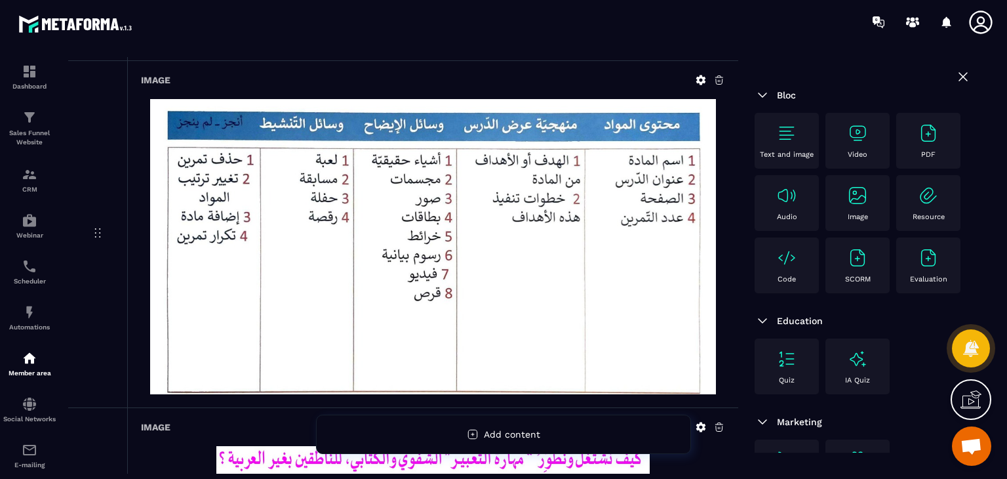
click at [847, 206] on img at bounding box center [857, 195] width 21 height 21
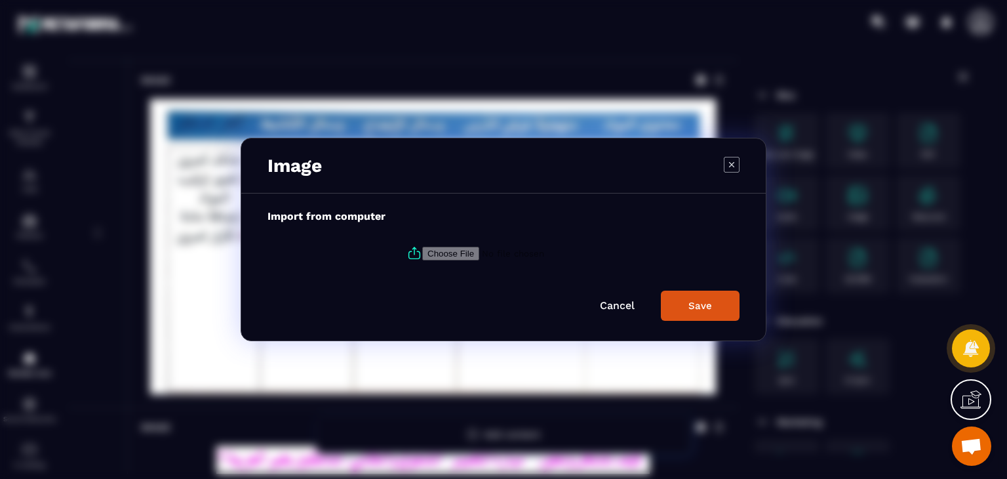
click at [414, 252] on icon "Modal window" at bounding box center [415, 253] width 16 height 16
click at [422, 252] on input "Modal window" at bounding box center [511, 254] width 178 height 14
type input "**********"
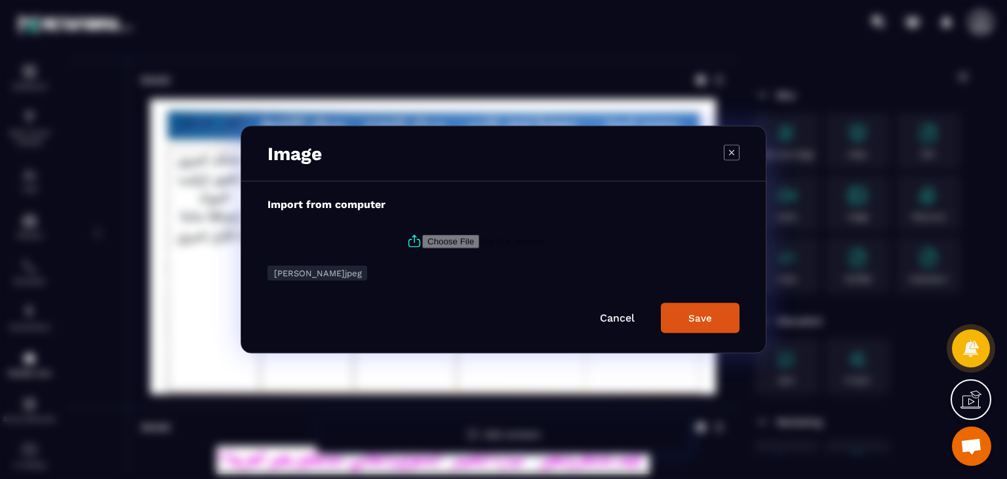
click at [698, 313] on div "Save" at bounding box center [701, 318] width 24 height 12
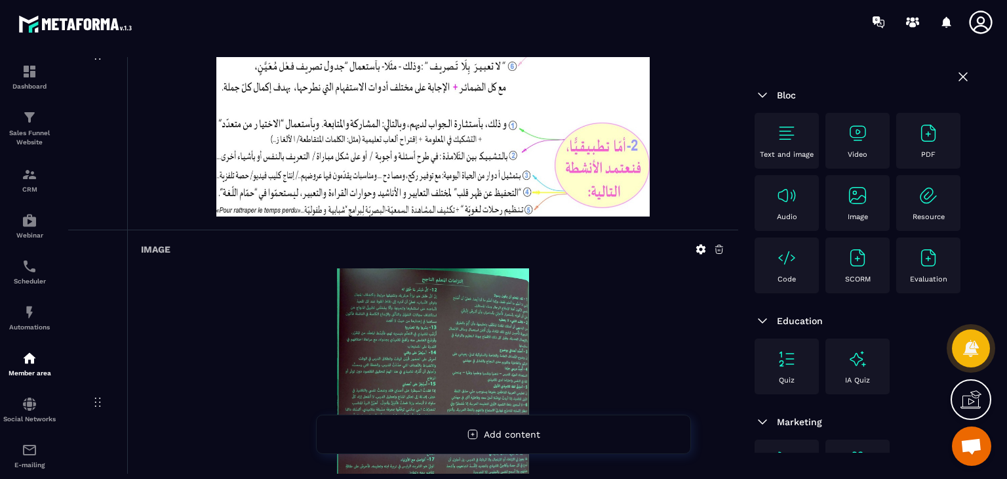
scroll to position [1477, 0]
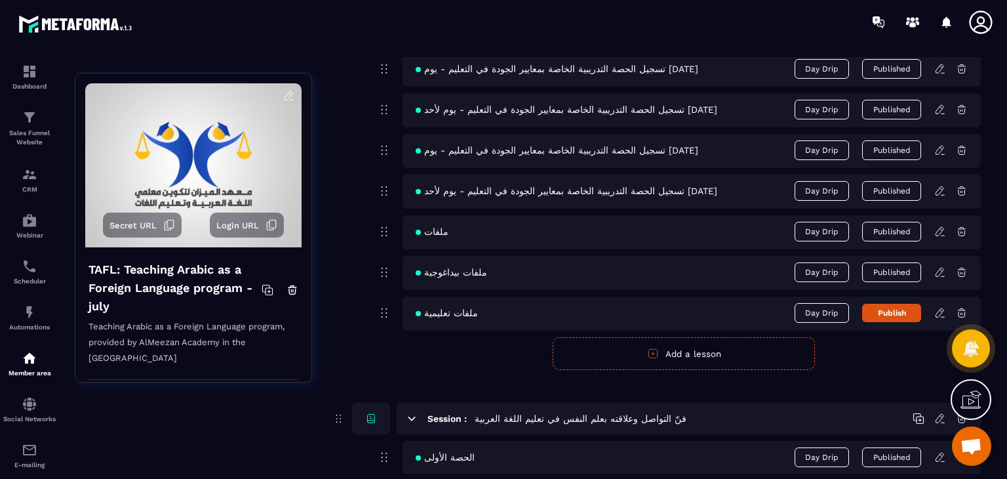
scroll to position [852, 0]
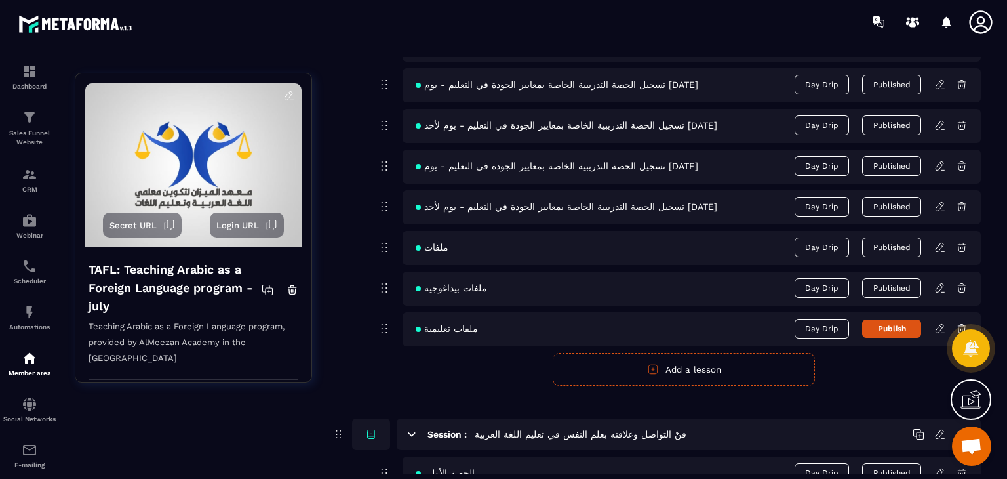
click at [883, 325] on button "Publish" at bounding box center [891, 328] width 59 height 18
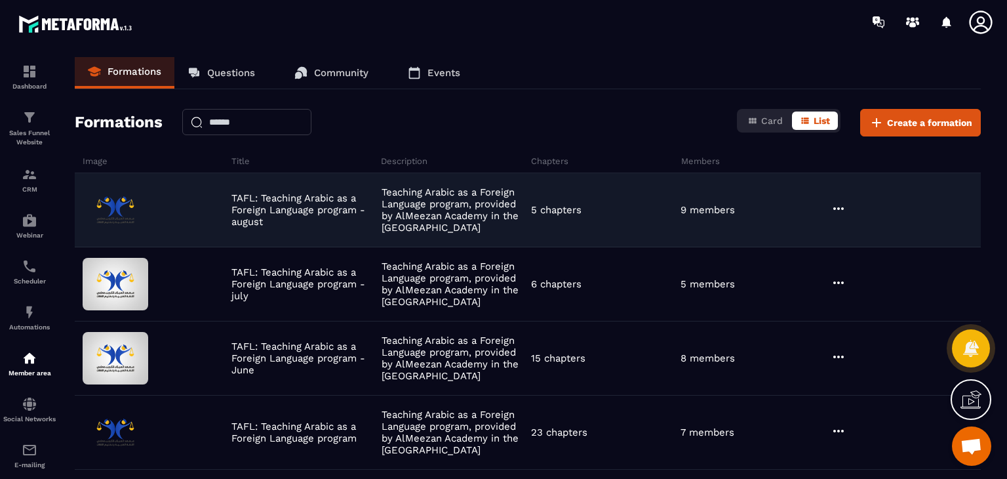
click at [847, 206] on div at bounding box center [904, 210] width 153 height 18
click at [838, 206] on icon at bounding box center [839, 209] width 16 height 16
click at [850, 230] on icon "button" at bounding box center [847, 236] width 12 height 12
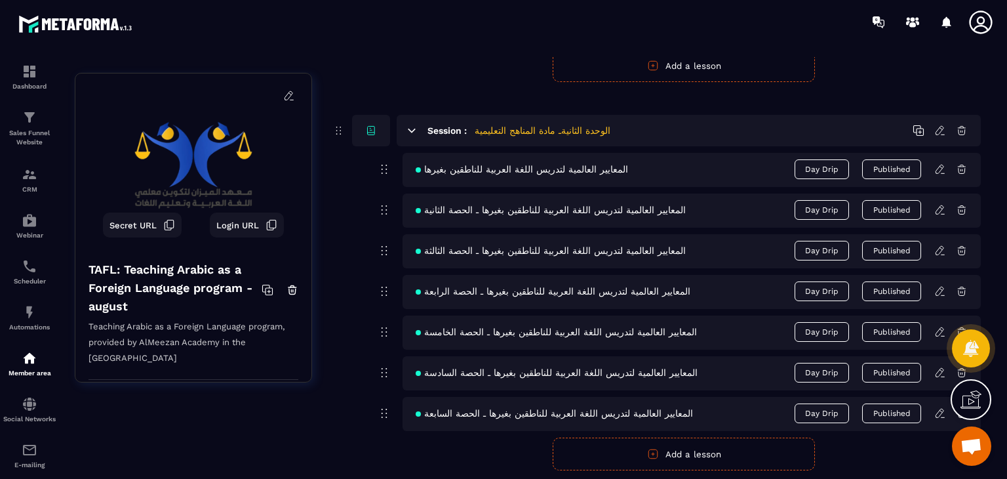
scroll to position [750, 0]
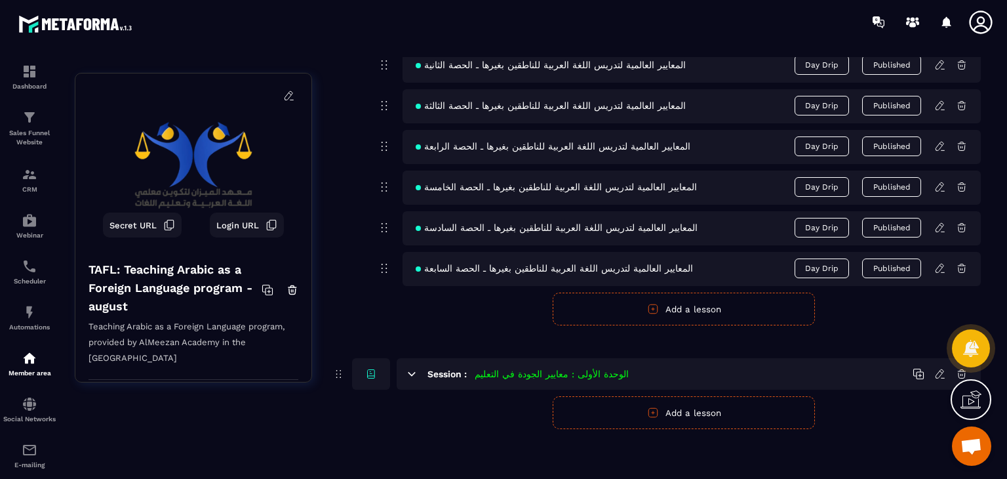
click at [603, 311] on button "Add a lesson" at bounding box center [684, 308] width 262 height 33
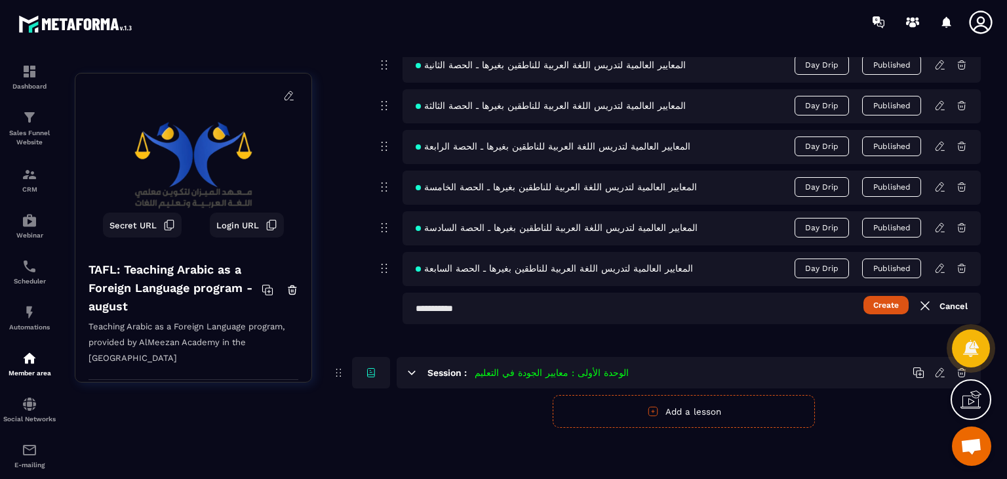
scroll to position [749, 0]
click at [672, 313] on input "text" at bounding box center [692, 308] width 578 height 31
paste input "*****"
type input "*****"
click at [877, 308] on button "Create" at bounding box center [886, 305] width 45 height 18
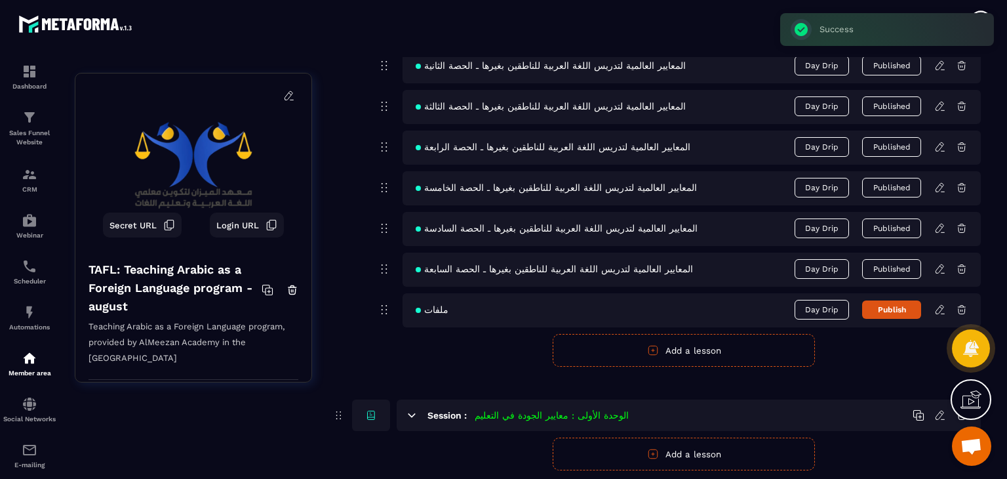
click at [938, 311] on icon at bounding box center [940, 310] width 12 height 12
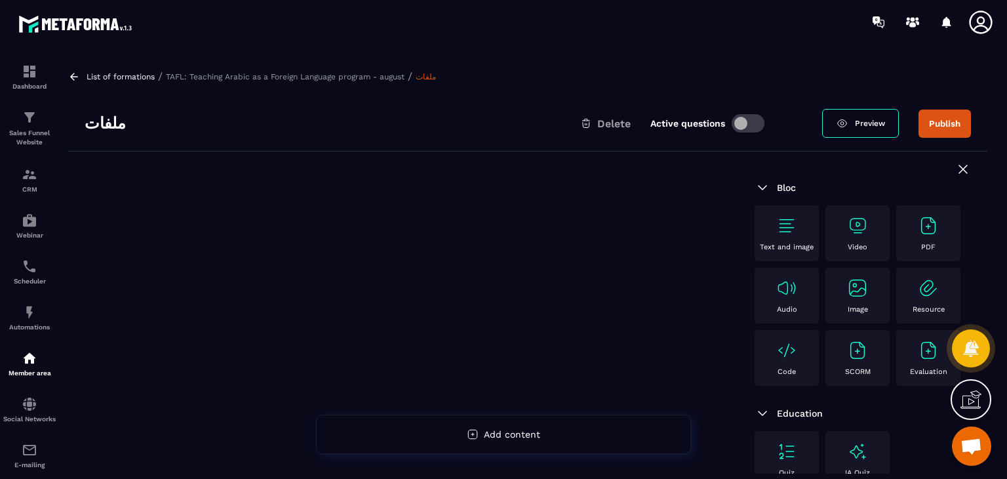
click at [802, 228] on div "Text and image" at bounding box center [786, 233] width 51 height 36
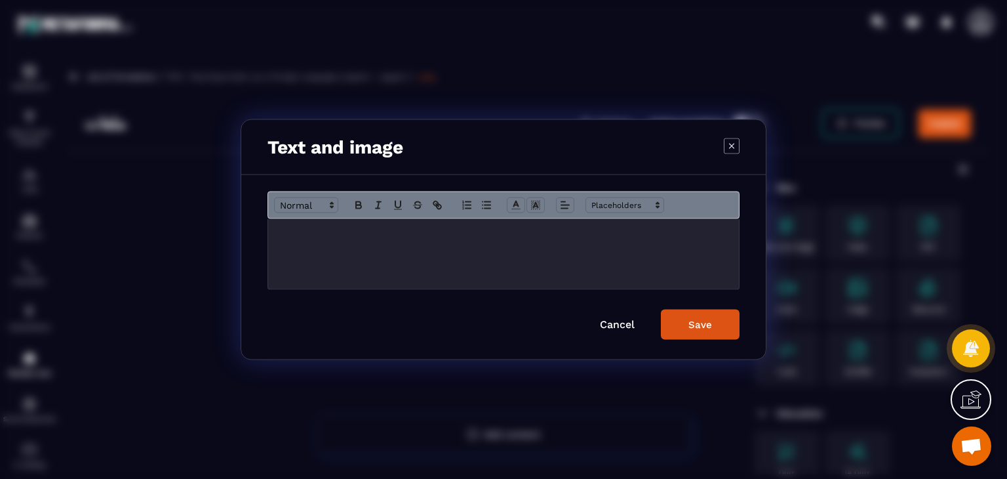
click at [362, 254] on div "Modal window" at bounding box center [503, 254] width 471 height 70
click at [679, 334] on button "Save" at bounding box center [700, 325] width 79 height 30
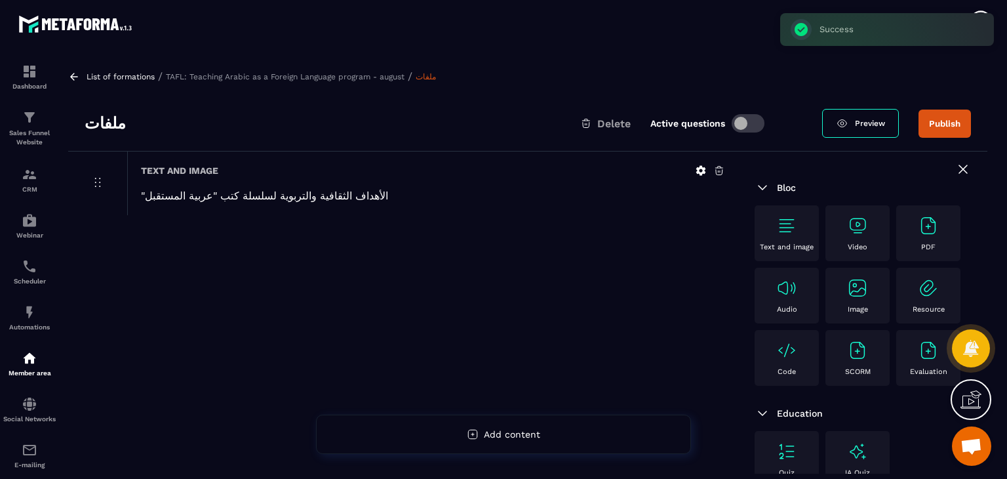
click at [903, 251] on div "PDF" at bounding box center [928, 233] width 51 height 36
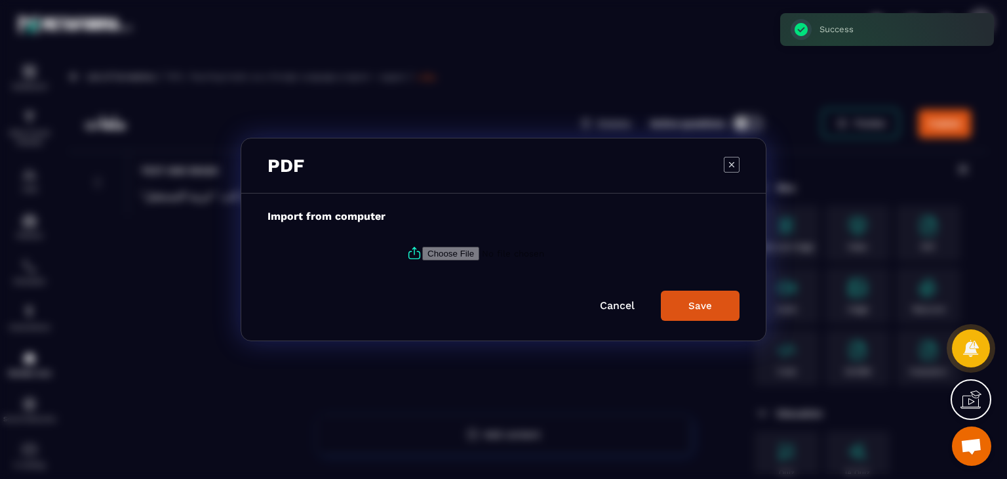
click at [734, 164] on icon "Modal window" at bounding box center [732, 165] width 16 height 16
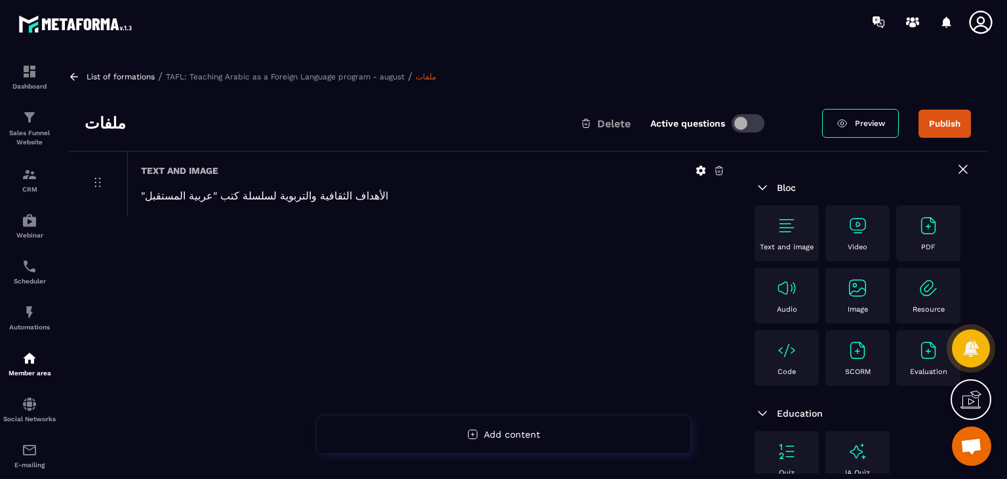
click at [847, 298] on img at bounding box center [857, 287] width 21 height 21
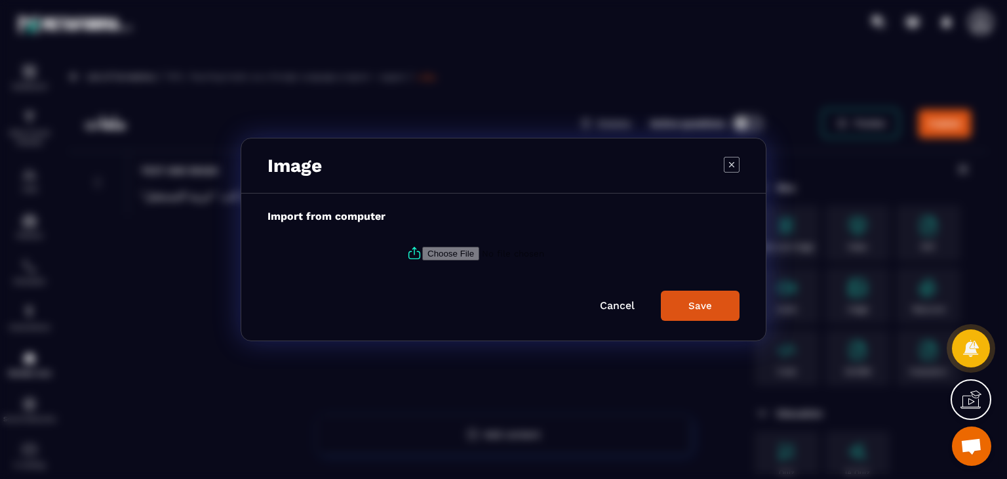
click at [397, 251] on label "Modal window" at bounding box center [504, 252] width 472 height 35
click at [422, 251] on input "Modal window" at bounding box center [511, 254] width 178 height 14
type input "**********"
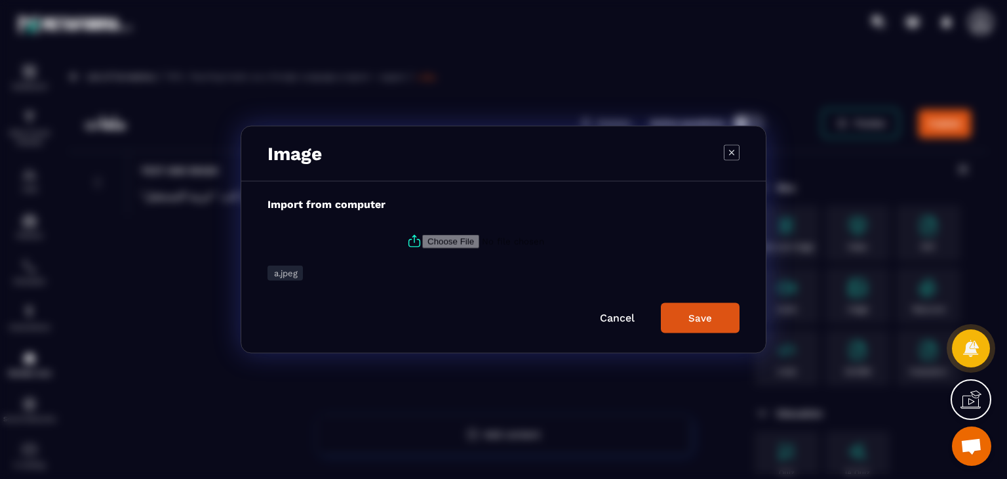
click at [721, 317] on button "Save" at bounding box center [700, 318] width 79 height 30
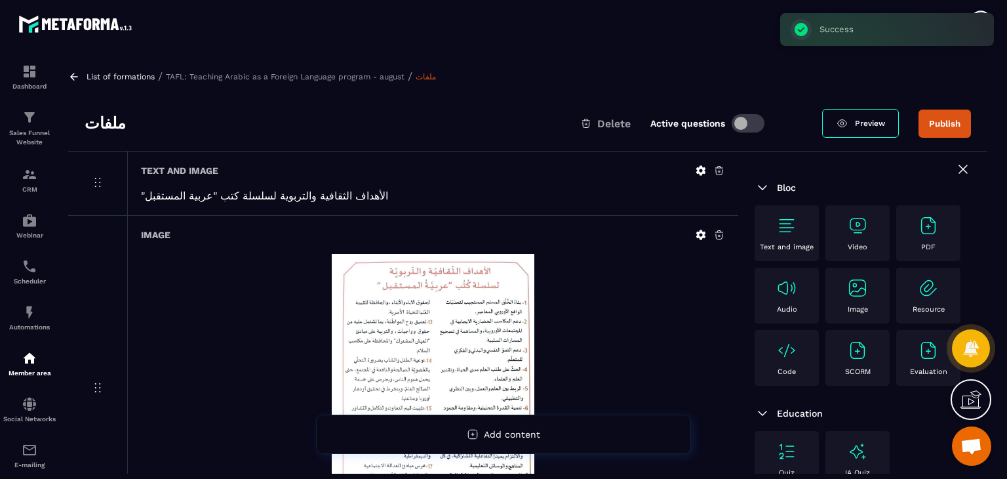
click at [847, 298] on img at bounding box center [857, 287] width 21 height 21
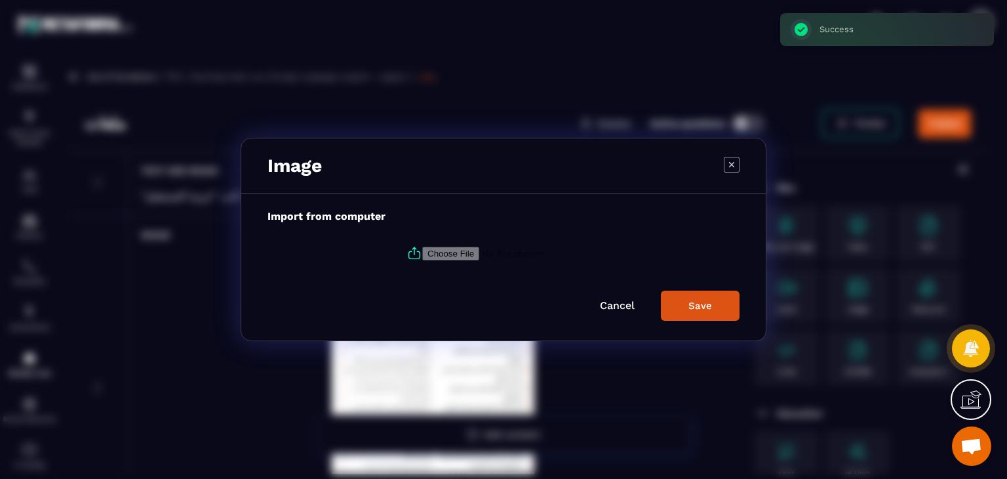
click at [417, 247] on icon "Modal window" at bounding box center [415, 253] width 16 height 16
click at [422, 247] on input "Modal window" at bounding box center [511, 254] width 178 height 14
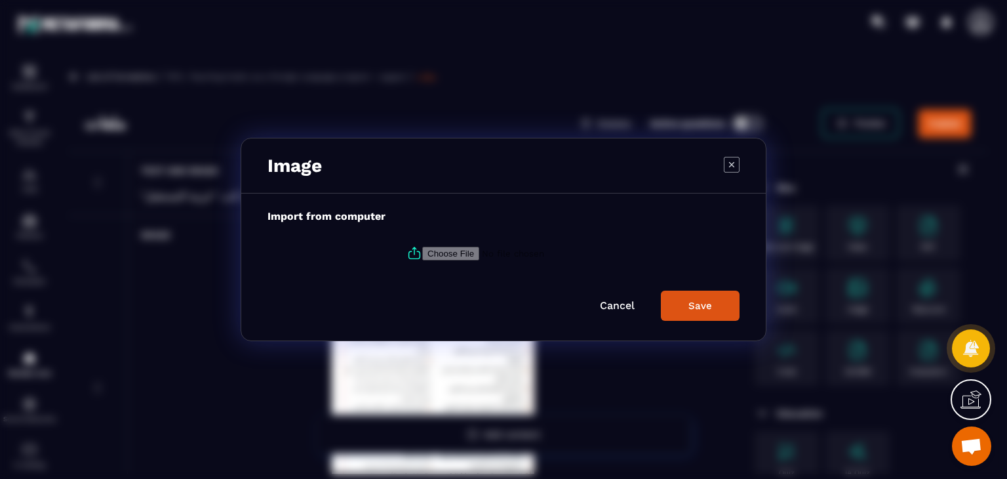
type input "**********"
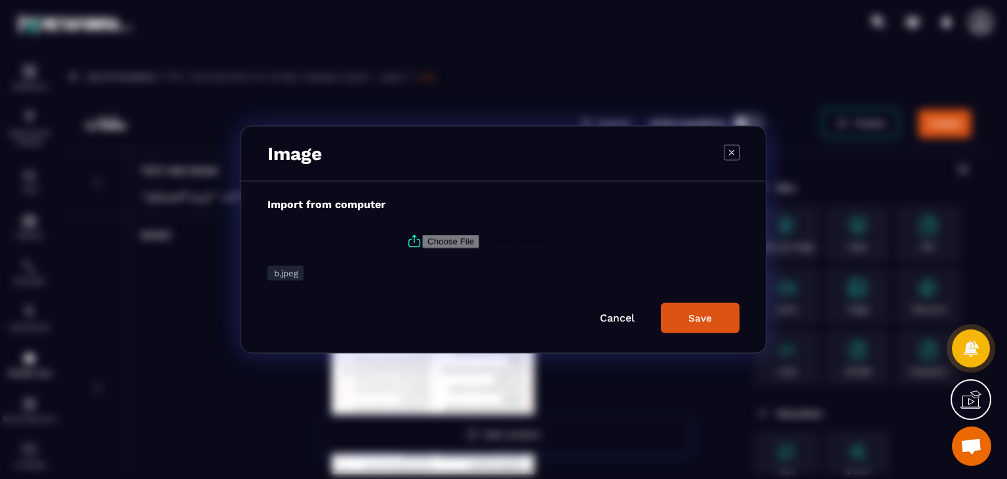
click at [696, 321] on div "Save" at bounding box center [701, 318] width 24 height 12
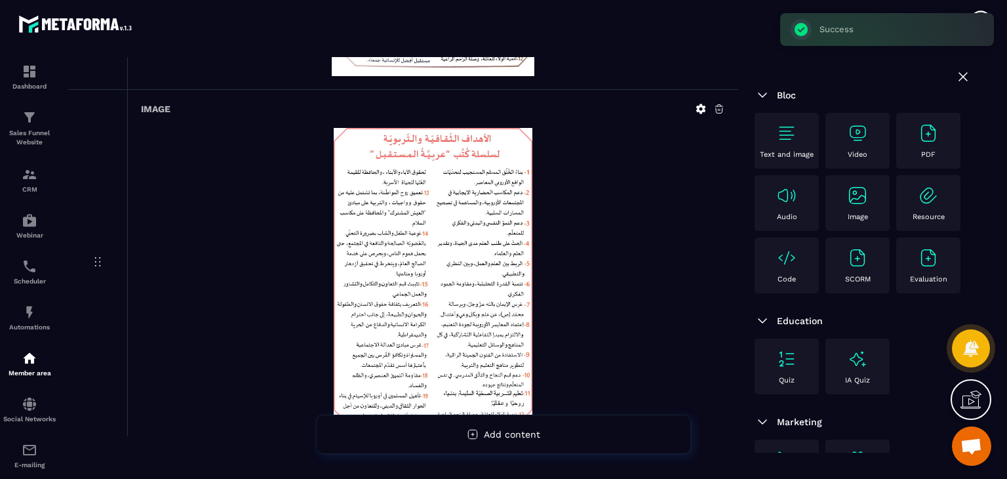
scroll to position [501, 0]
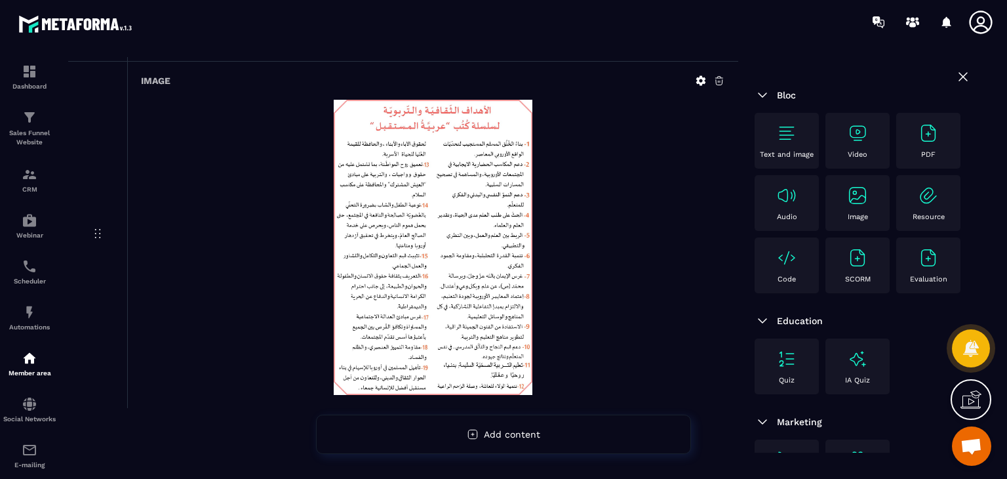
click at [769, 130] on div "Text and image" at bounding box center [786, 141] width 51 height 36
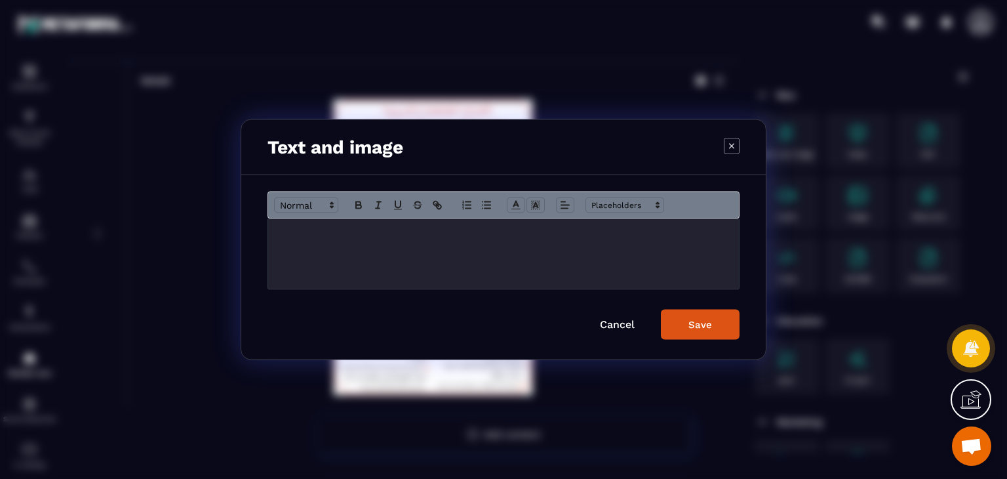
click at [493, 276] on div "Modal window" at bounding box center [503, 254] width 471 height 70
click at [700, 317] on button "Save" at bounding box center [700, 325] width 79 height 30
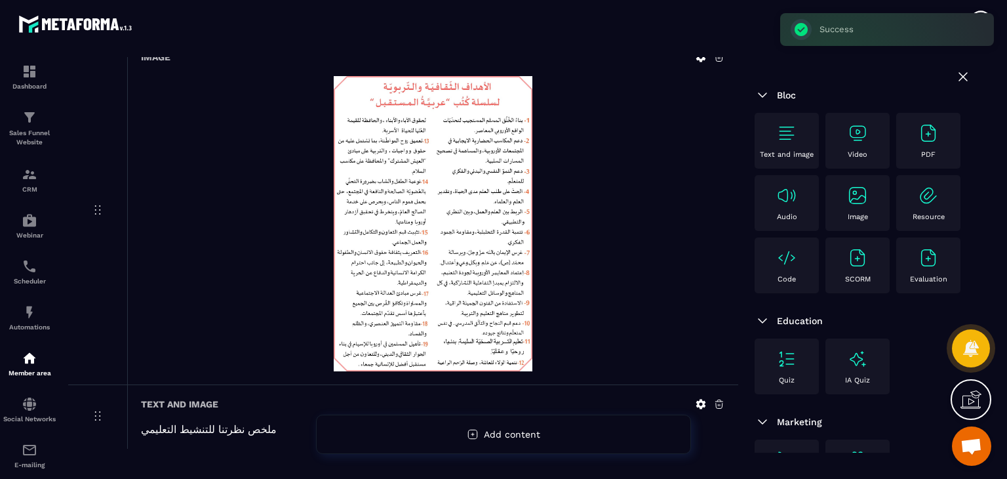
scroll to position [566, 0]
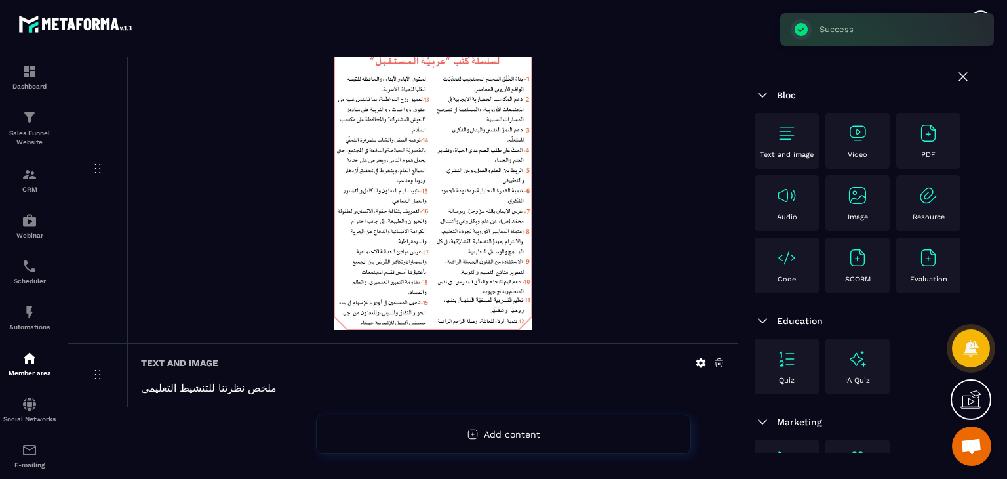
click at [847, 206] on img at bounding box center [857, 195] width 21 height 21
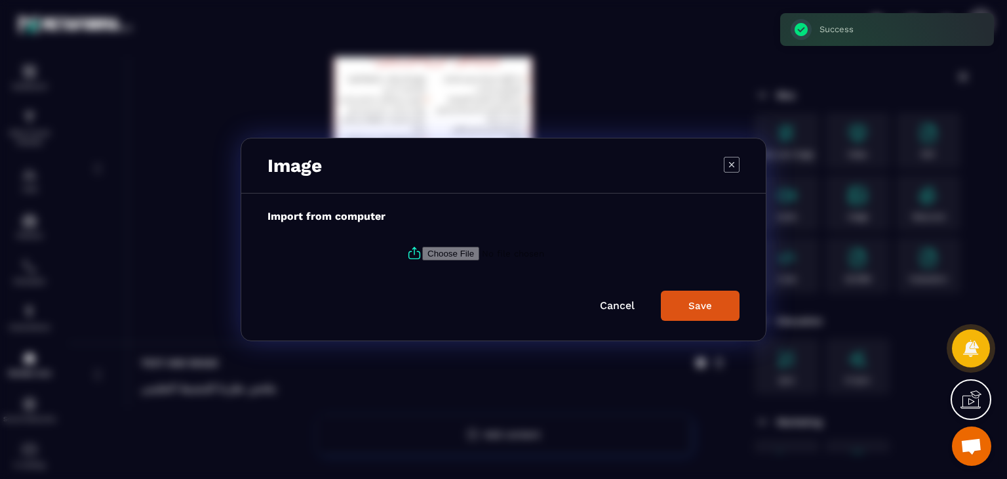
click at [414, 252] on icon "Modal window" at bounding box center [415, 253] width 16 height 16
click at [422, 252] on input "Modal window" at bounding box center [511, 254] width 178 height 14
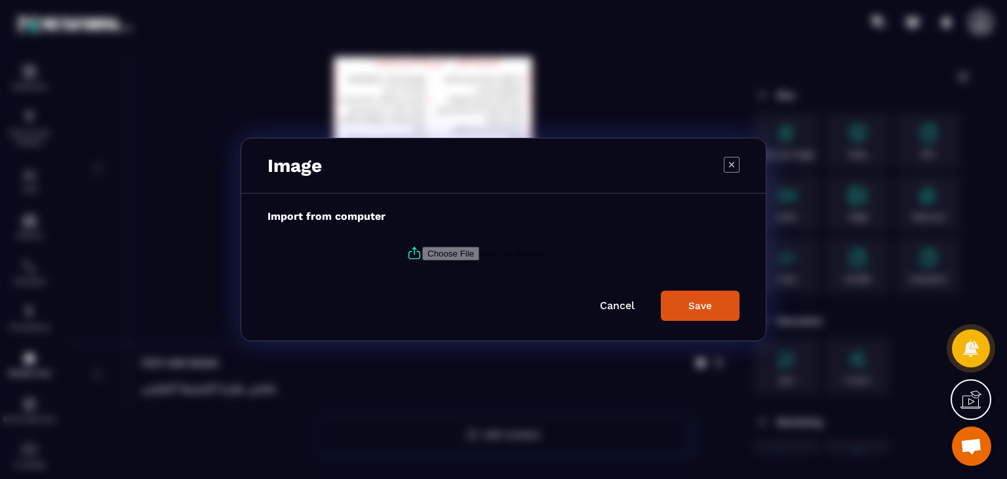
type input "**********"
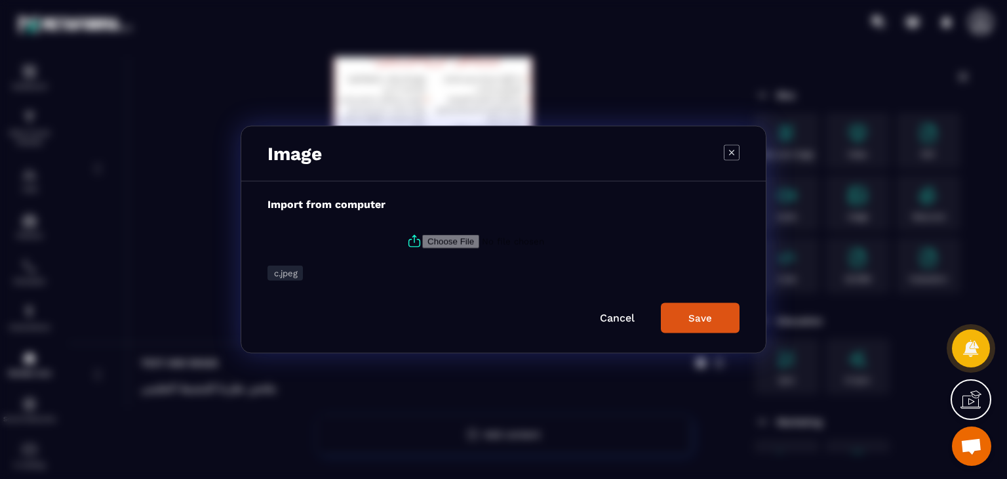
click at [721, 317] on button "Save" at bounding box center [700, 318] width 79 height 30
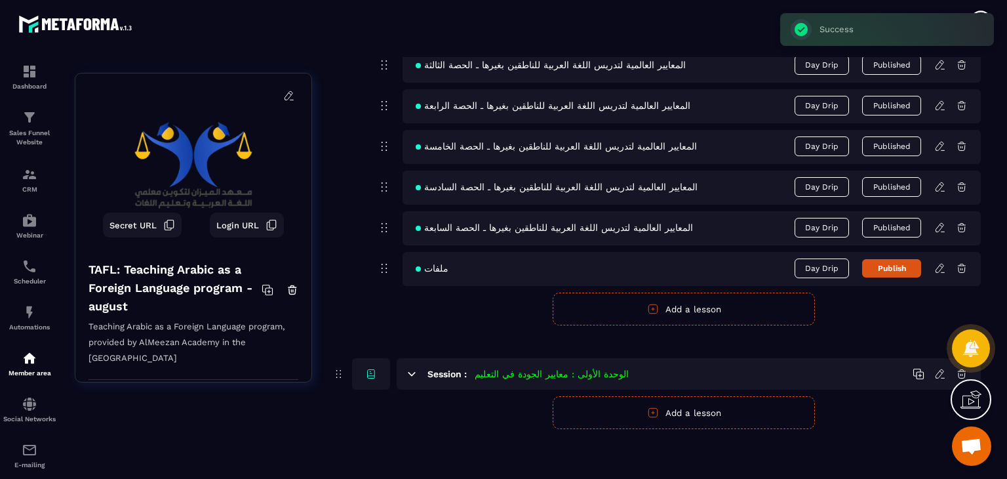
click at [658, 313] on button "Add a lesson" at bounding box center [684, 308] width 262 height 33
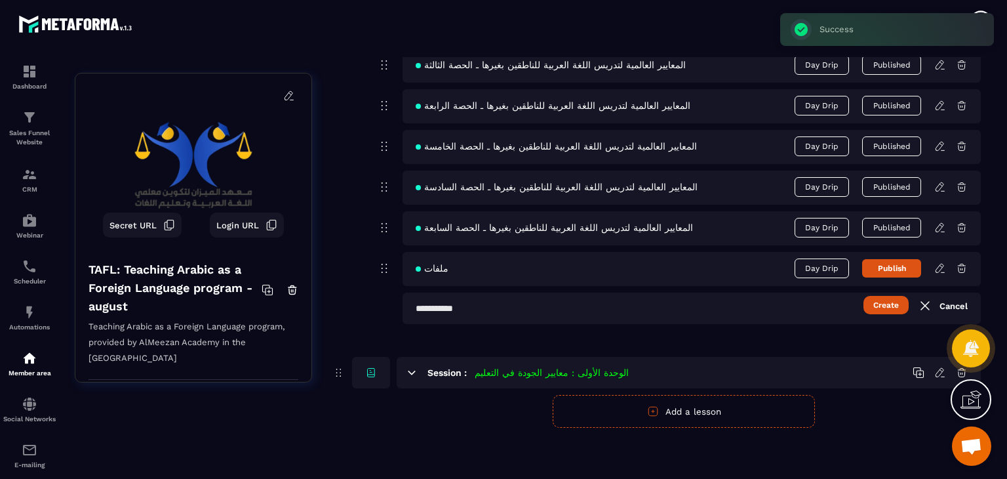
scroll to position [789, 0]
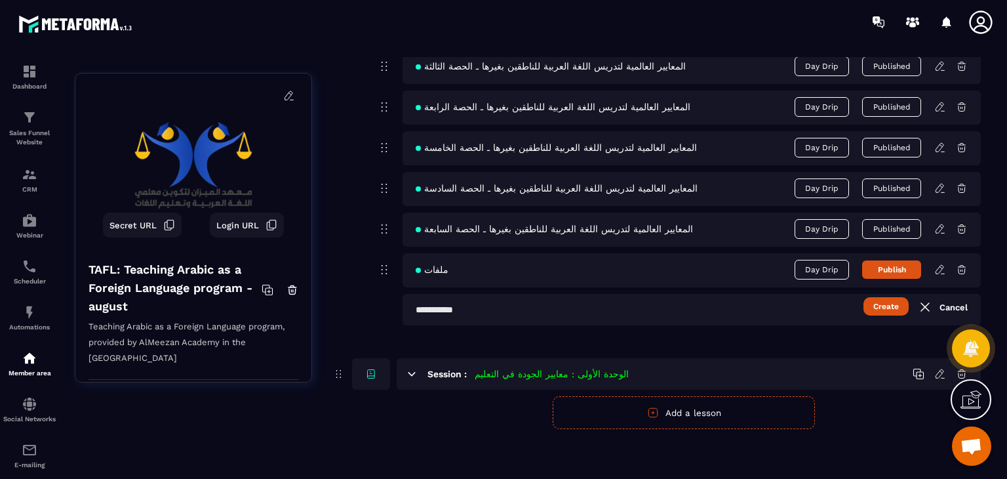
click at [506, 317] on input "text" at bounding box center [692, 309] width 578 height 31
paste input "**********"
type input "**********"
click at [881, 300] on button "Create" at bounding box center [886, 306] width 45 height 18
click at [892, 256] on div at bounding box center [503, 239] width 1007 height 479
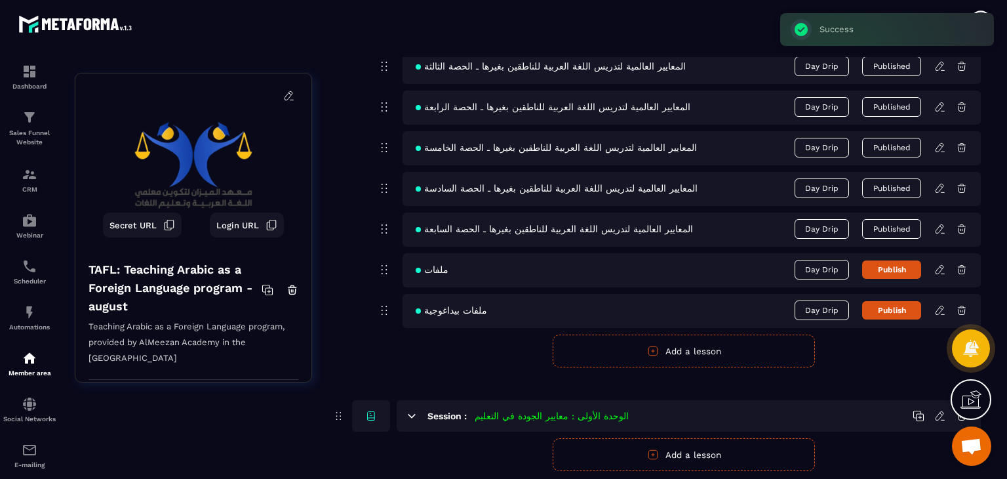
click at [884, 272] on button "Publish" at bounding box center [891, 269] width 59 height 18
click at [944, 308] on icon at bounding box center [940, 310] width 12 height 12
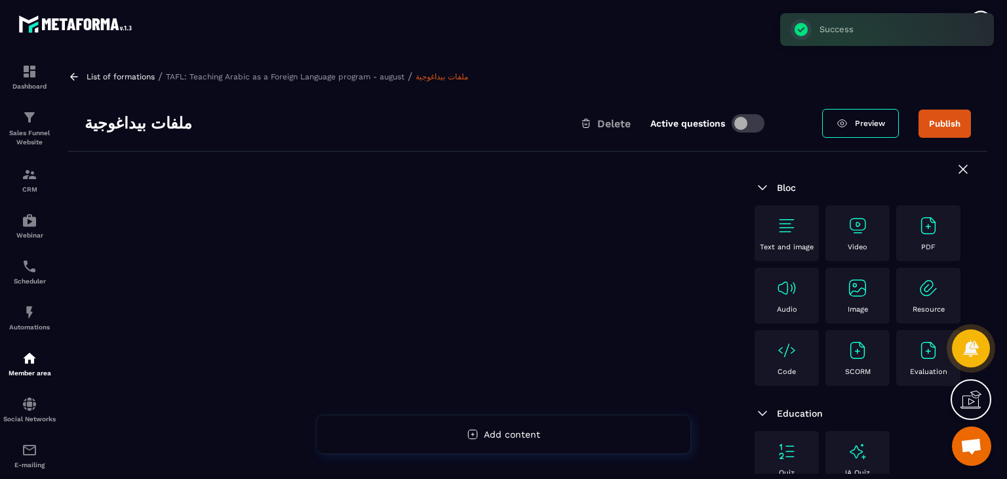
click at [918, 236] on img at bounding box center [928, 225] width 21 height 21
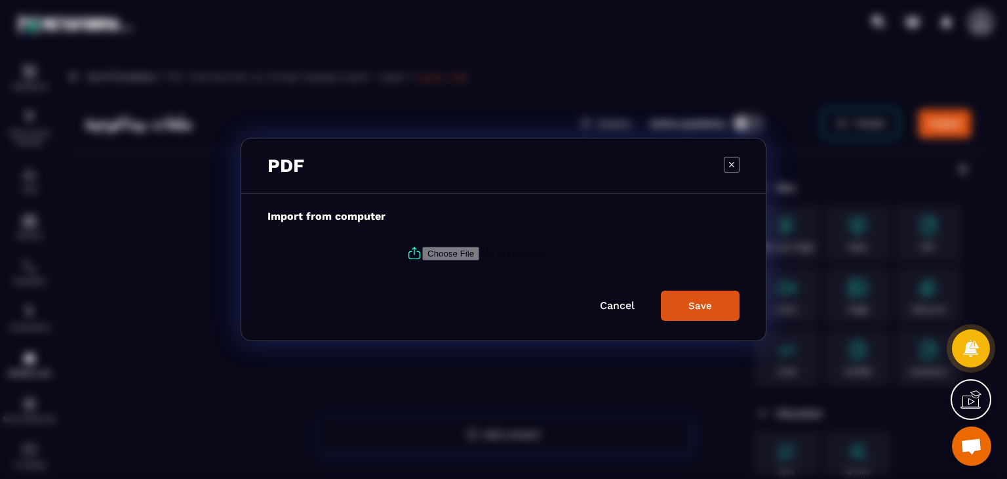
click at [416, 257] on icon "Modal window" at bounding box center [414, 254] width 11 height 7
click at [422, 257] on input "Modal window" at bounding box center [511, 254] width 178 height 14
type input "**********"
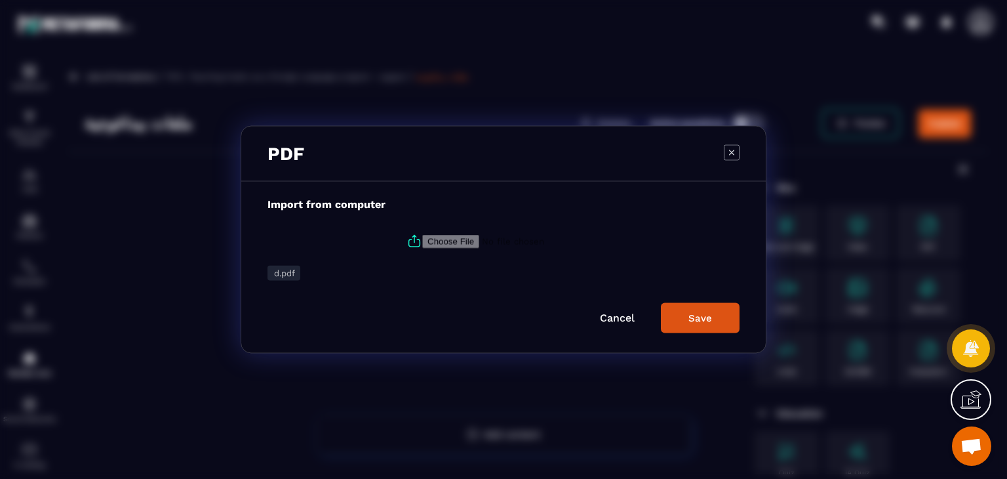
click at [702, 310] on button "Save" at bounding box center [700, 318] width 79 height 30
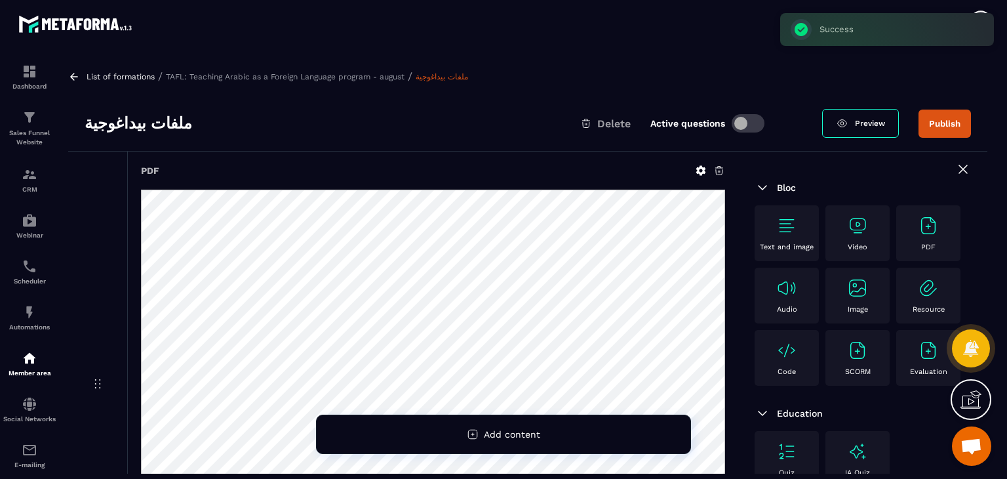
click at [918, 236] on img at bounding box center [928, 225] width 21 height 21
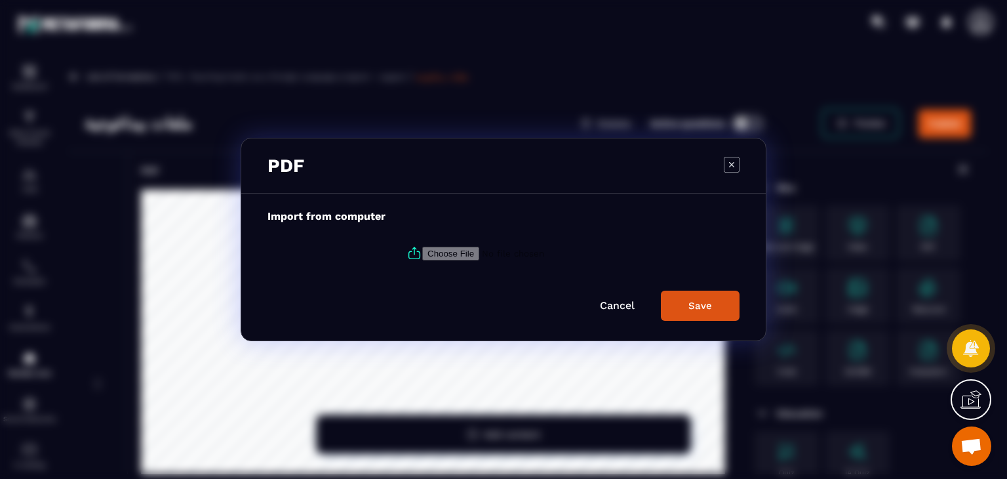
click at [740, 166] on div "PDF" at bounding box center [503, 165] width 525 height 55
click at [726, 166] on icon "Modal window" at bounding box center [732, 165] width 16 height 16
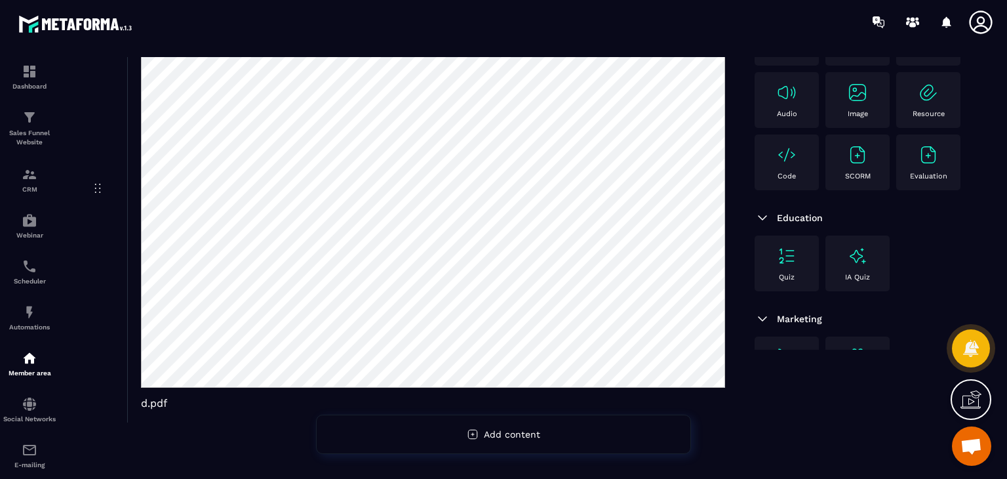
scroll to position [197, 0]
